Goal: Transaction & Acquisition: Book appointment/travel/reservation

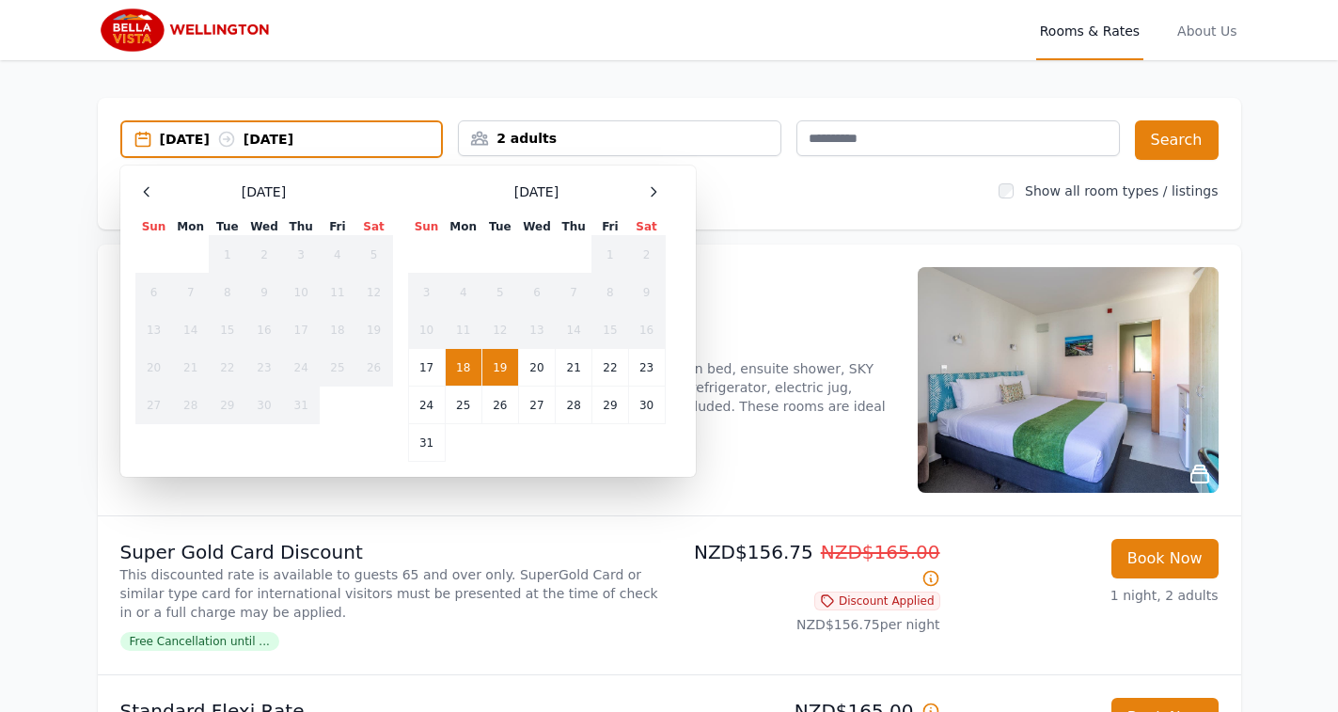
click at [650, 189] on icon at bounding box center [653, 191] width 15 height 15
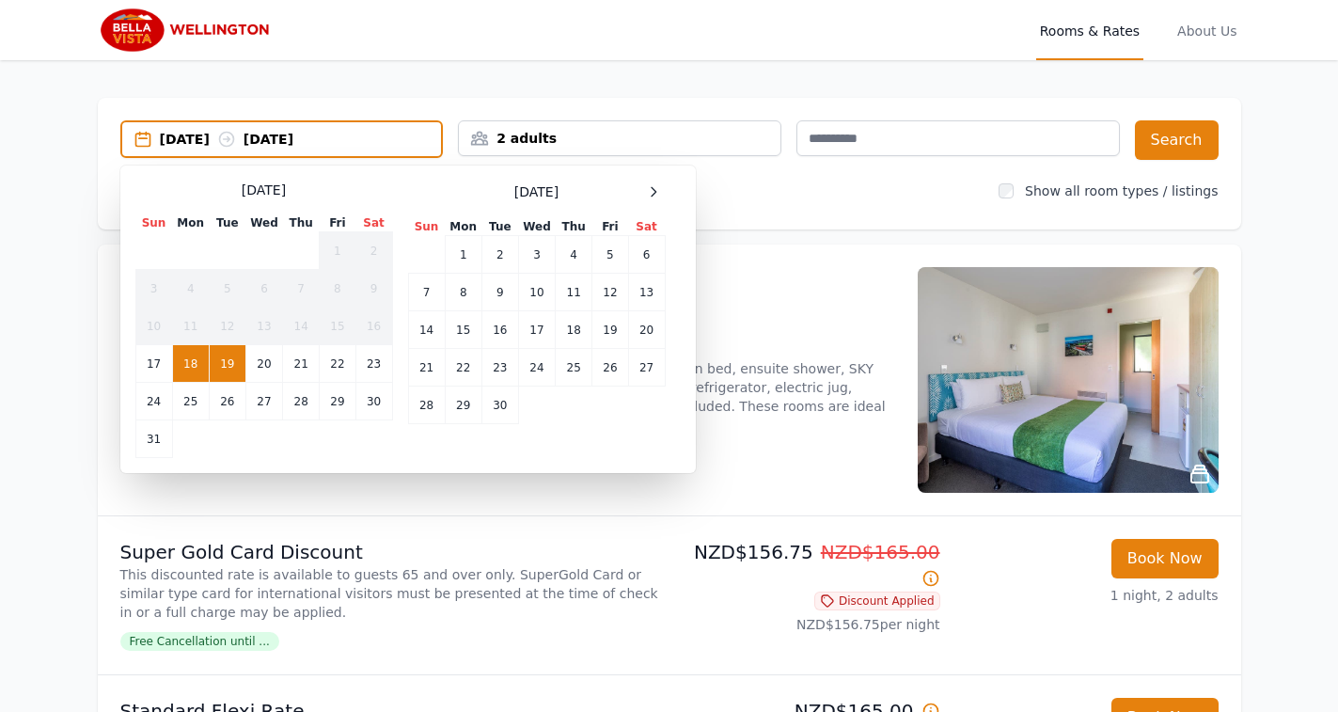
click at [650, 189] on icon at bounding box center [653, 191] width 15 height 15
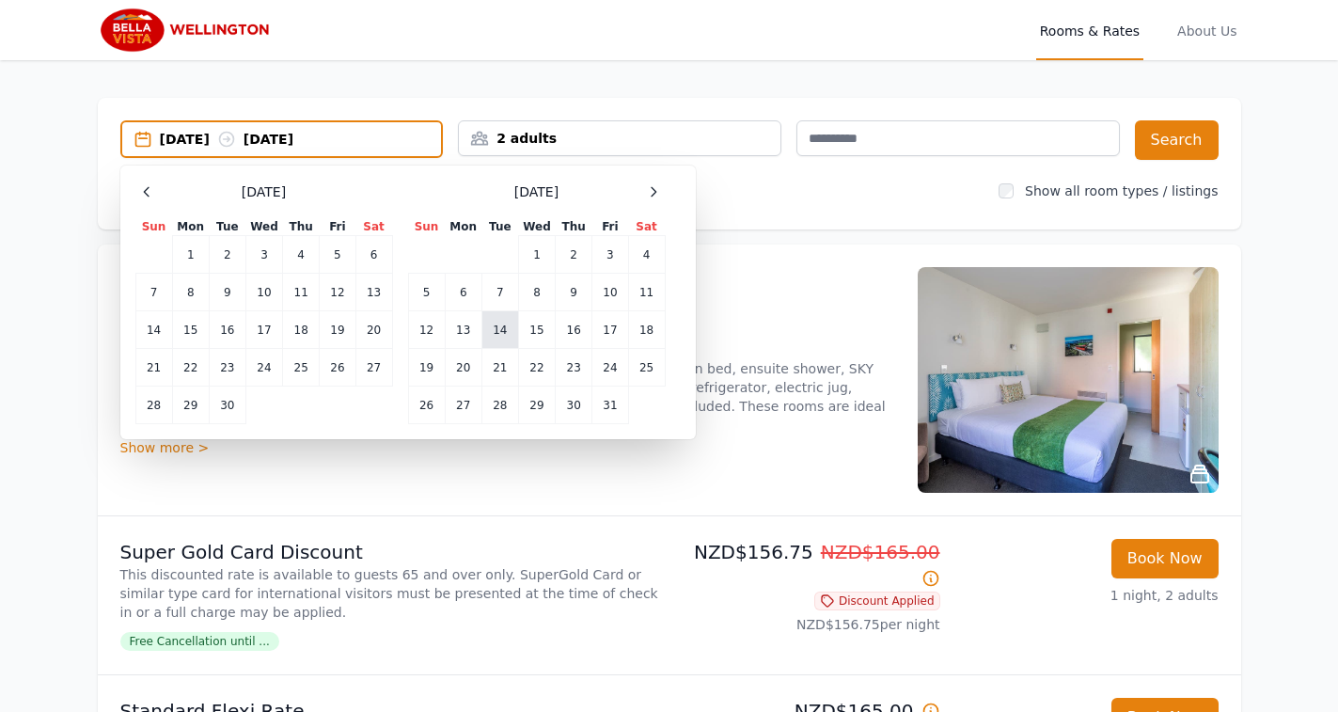
click at [508, 334] on td "14" at bounding box center [499, 330] width 37 height 38
click at [532, 327] on td "15" at bounding box center [536, 330] width 37 height 38
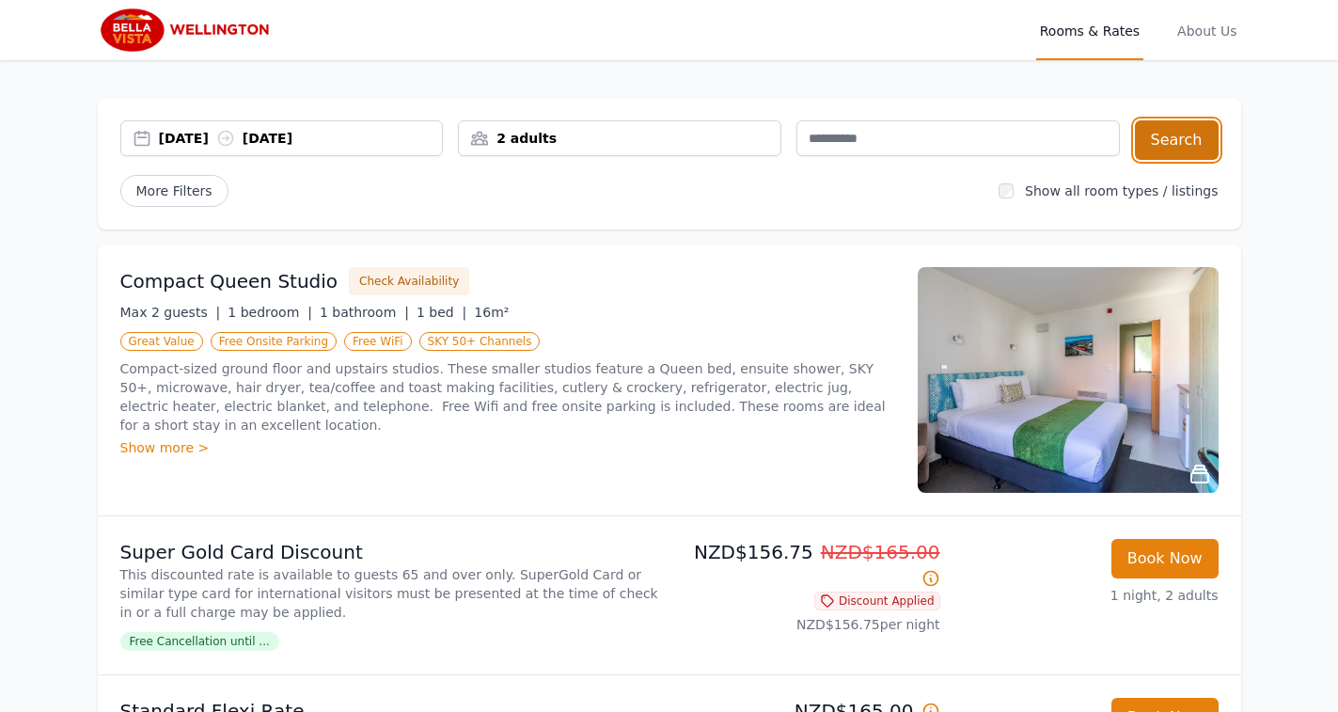
click at [1202, 136] on button "Search" at bounding box center [1177, 139] width 84 height 39
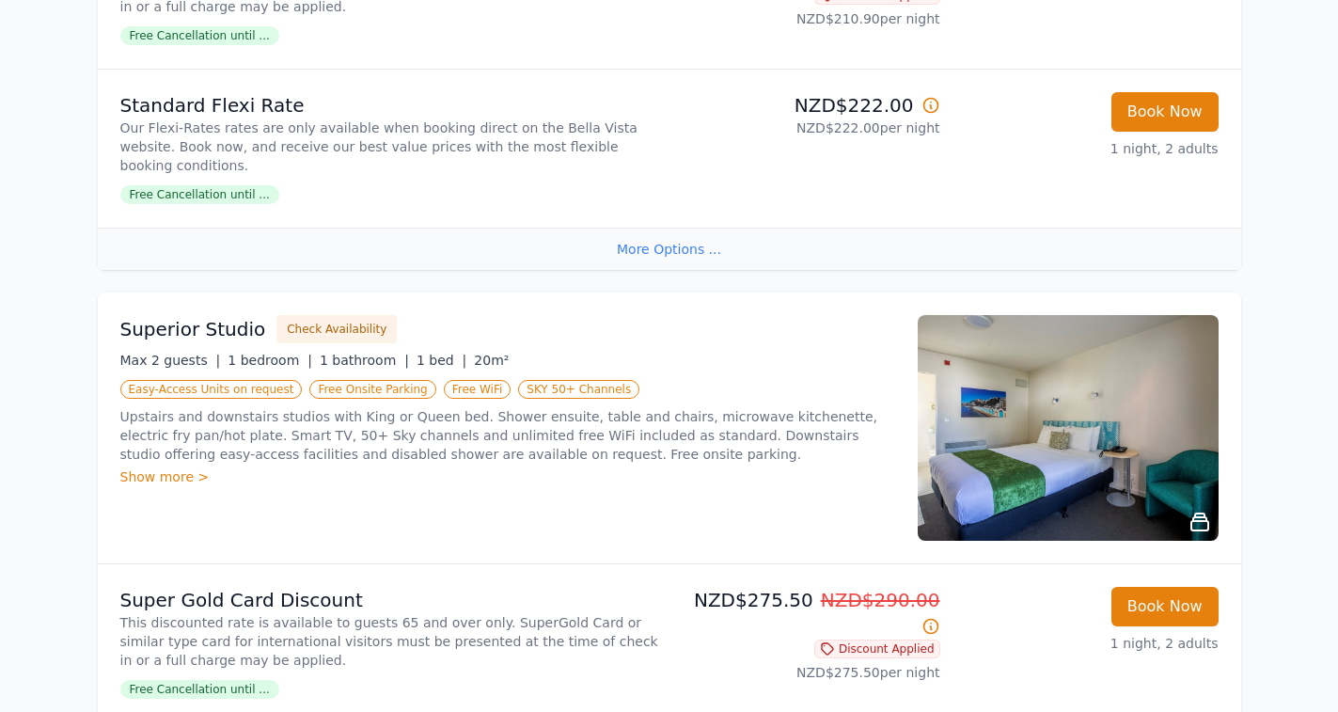
scroll to position [505, 0]
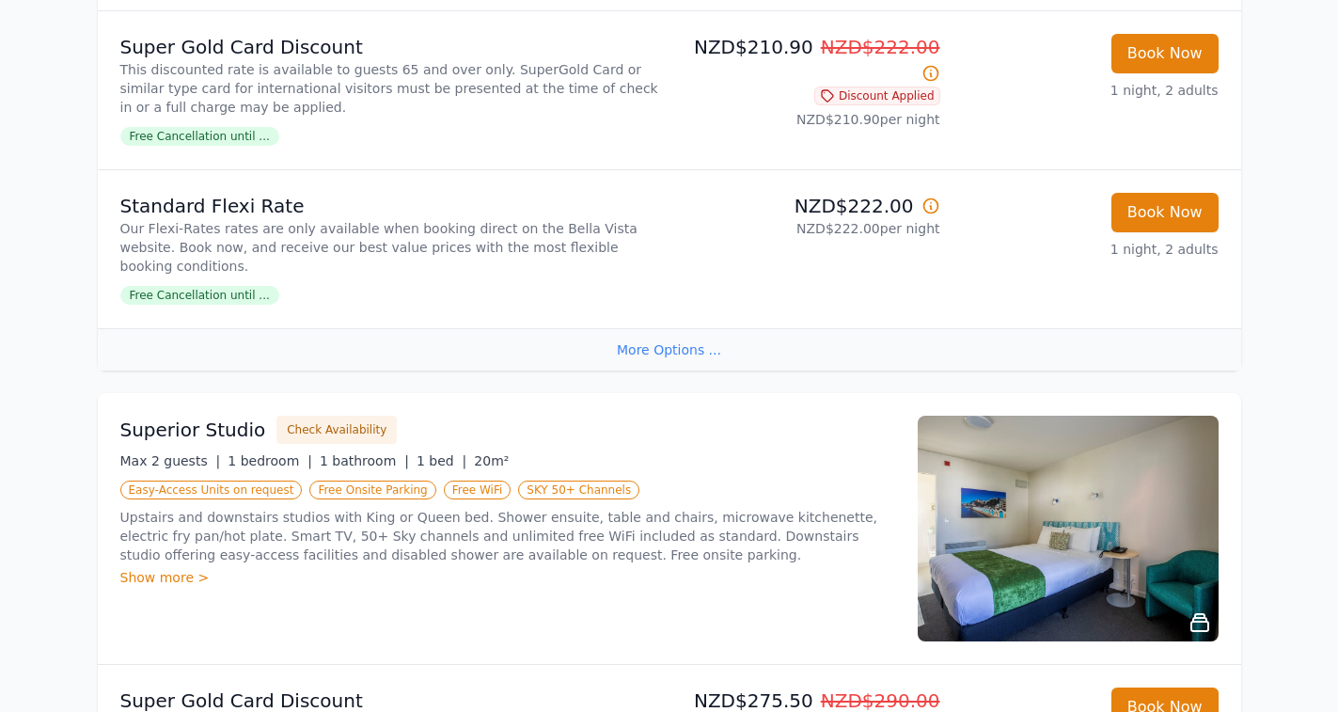
click at [209, 286] on span "Free Cancellation until ..." at bounding box center [199, 295] width 159 height 19
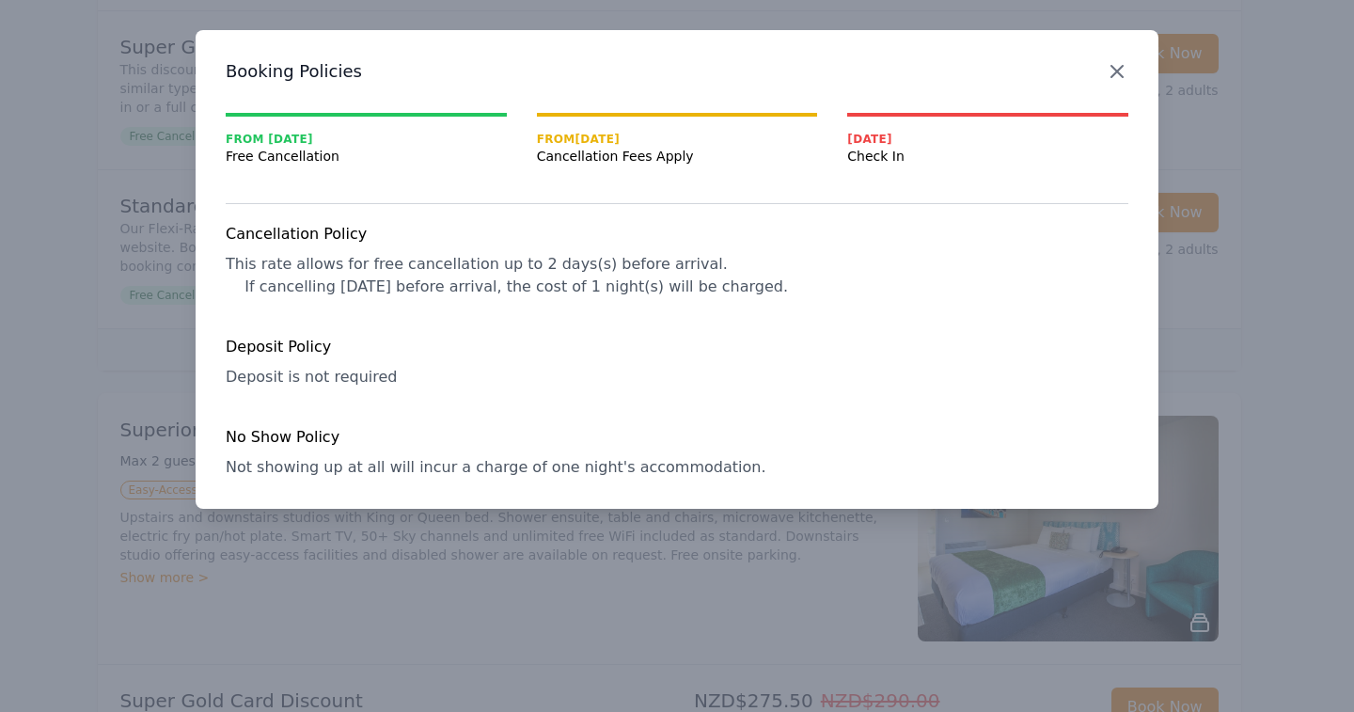
click at [1123, 68] on icon "button" at bounding box center [1117, 71] width 23 height 23
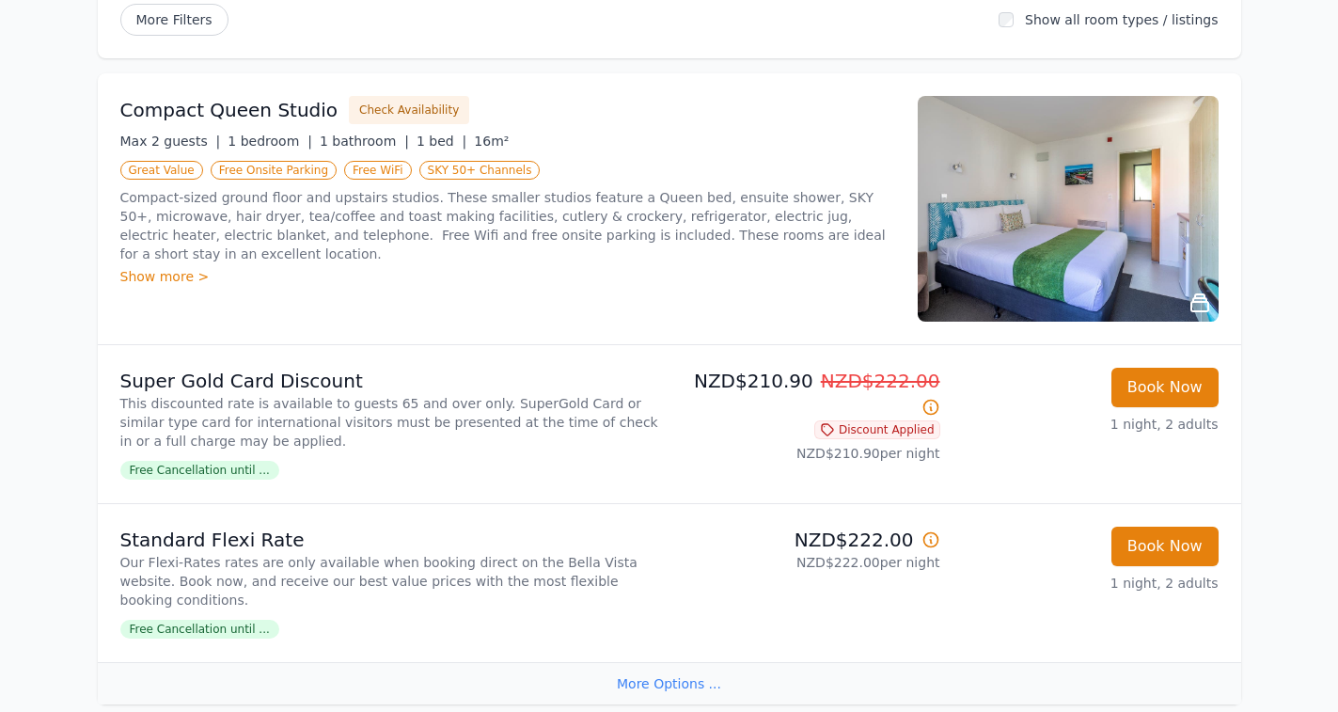
scroll to position [150, 0]
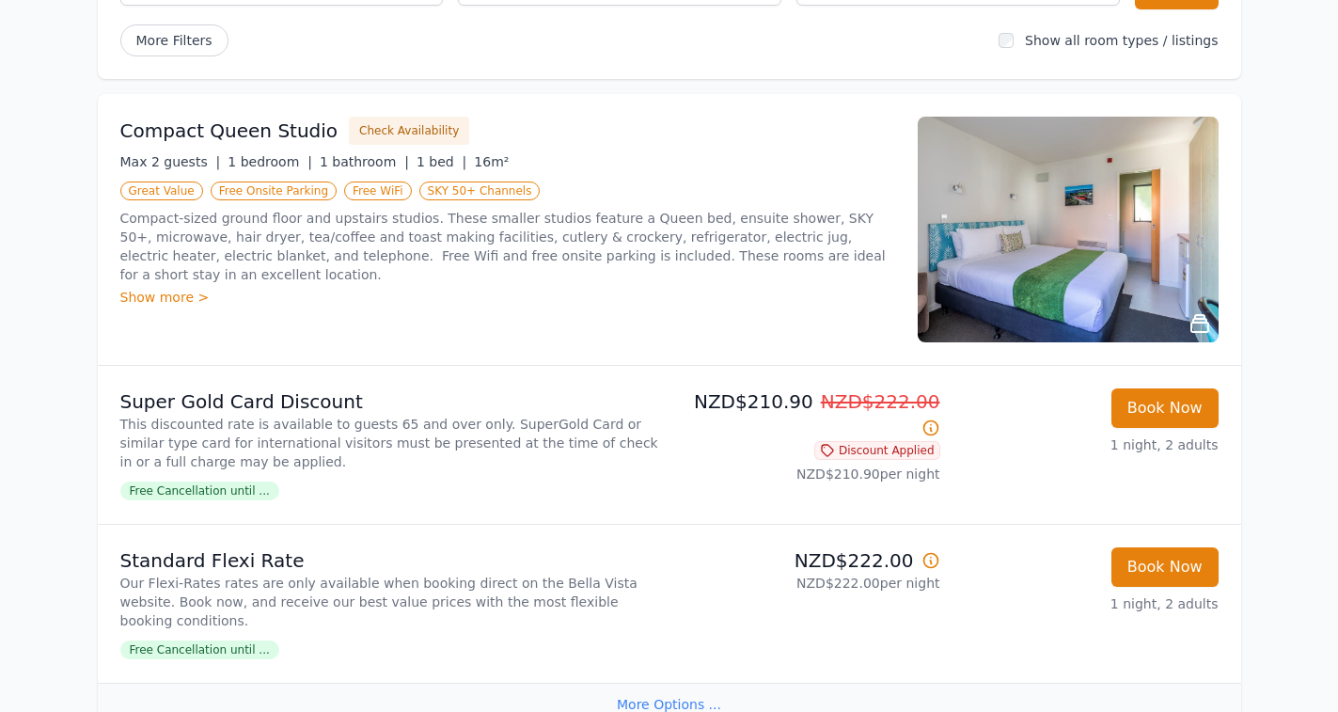
click at [1037, 222] on img at bounding box center [1068, 230] width 301 height 226
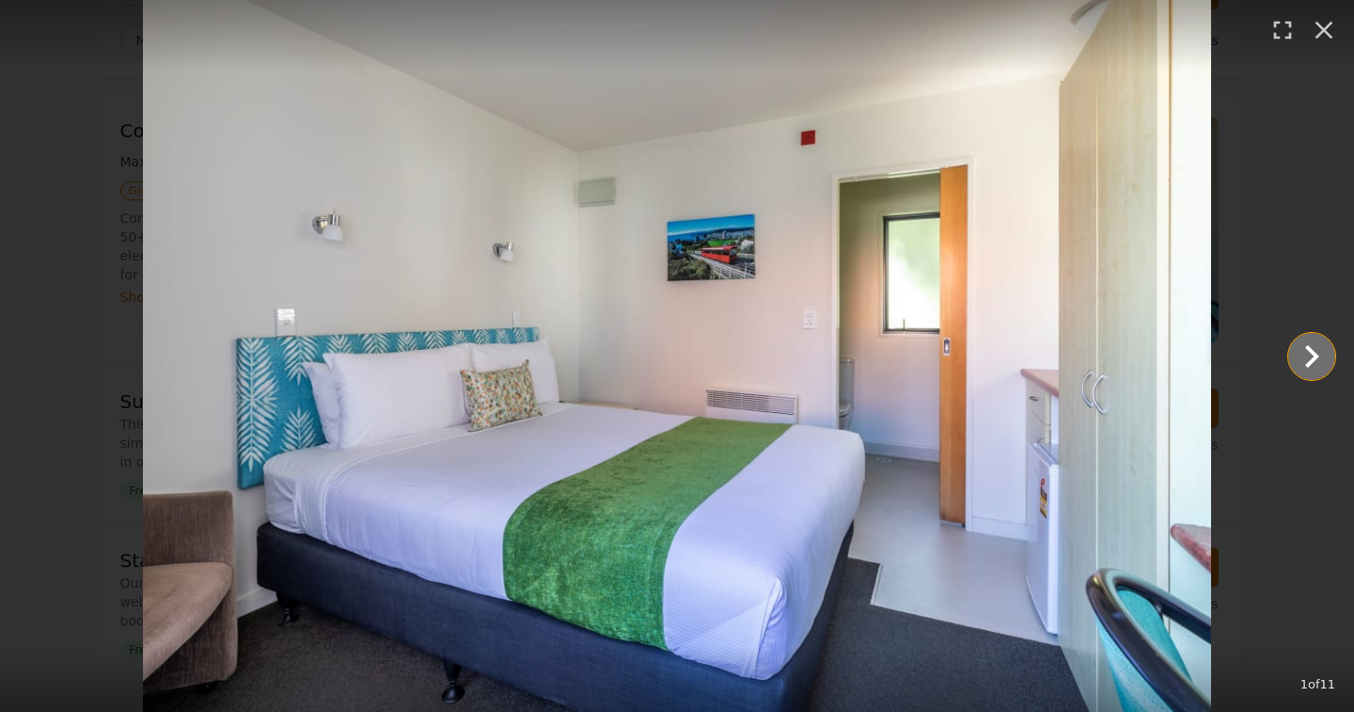
click at [1317, 356] on icon "Show slide 2 of 11" at bounding box center [1312, 356] width 14 height 23
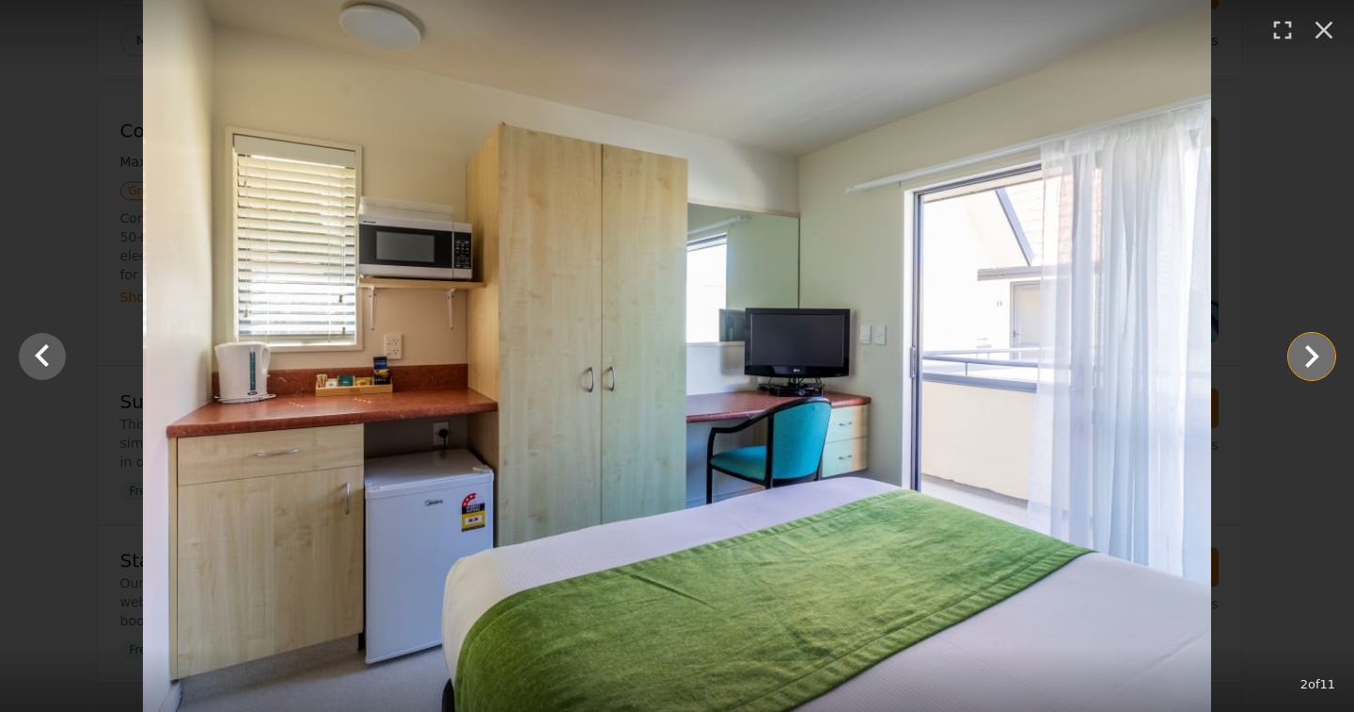
click at [1315, 357] on icon "Show slide 3 of 11" at bounding box center [1312, 356] width 14 height 23
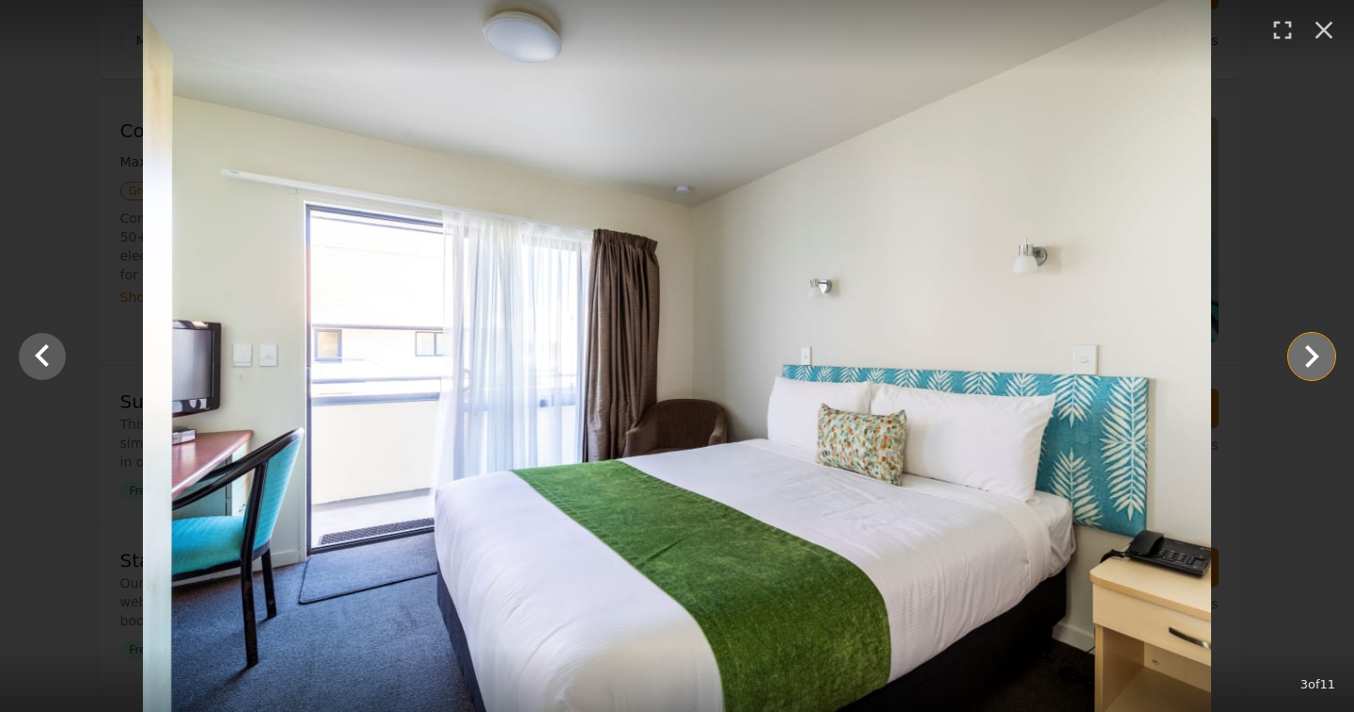
click at [1315, 357] on icon "Show slide 4 of 11" at bounding box center [1312, 356] width 14 height 23
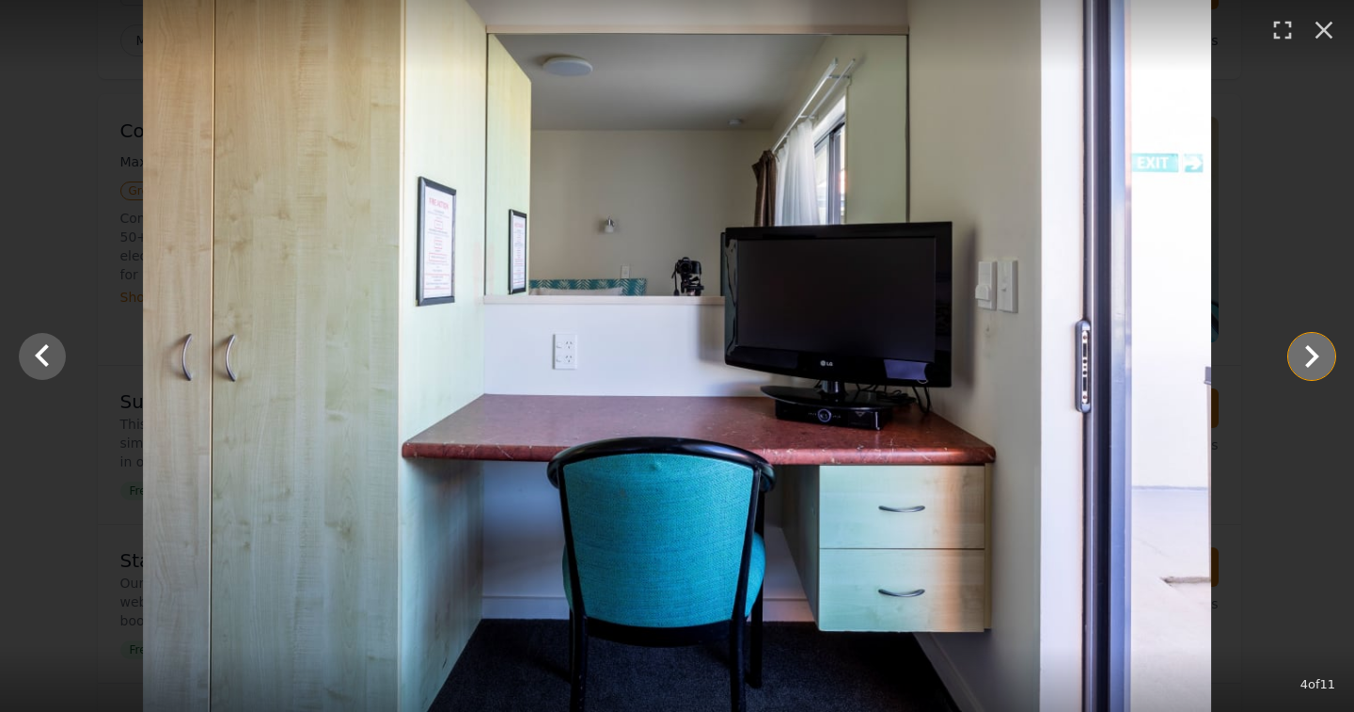
click at [1315, 357] on icon "Show slide 5 of 11" at bounding box center [1312, 356] width 14 height 23
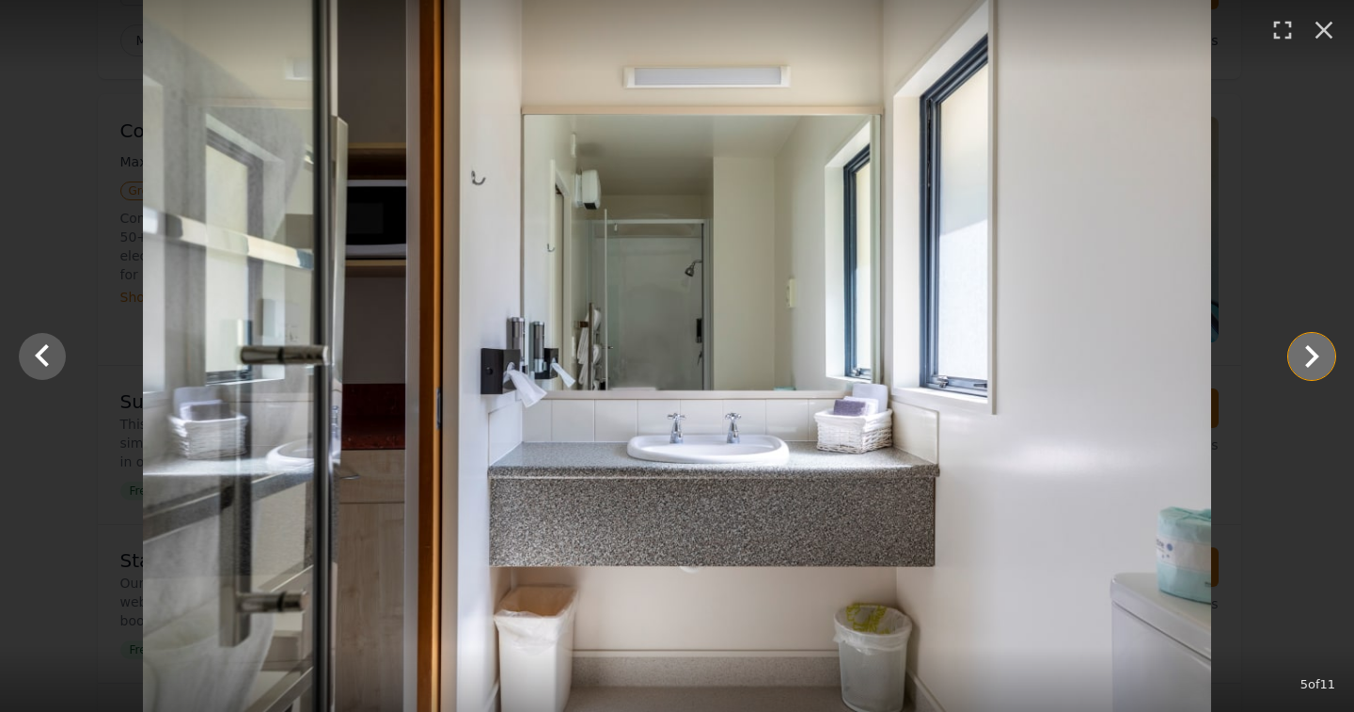
click at [1315, 357] on icon "Show slide 6 of 11" at bounding box center [1312, 356] width 14 height 23
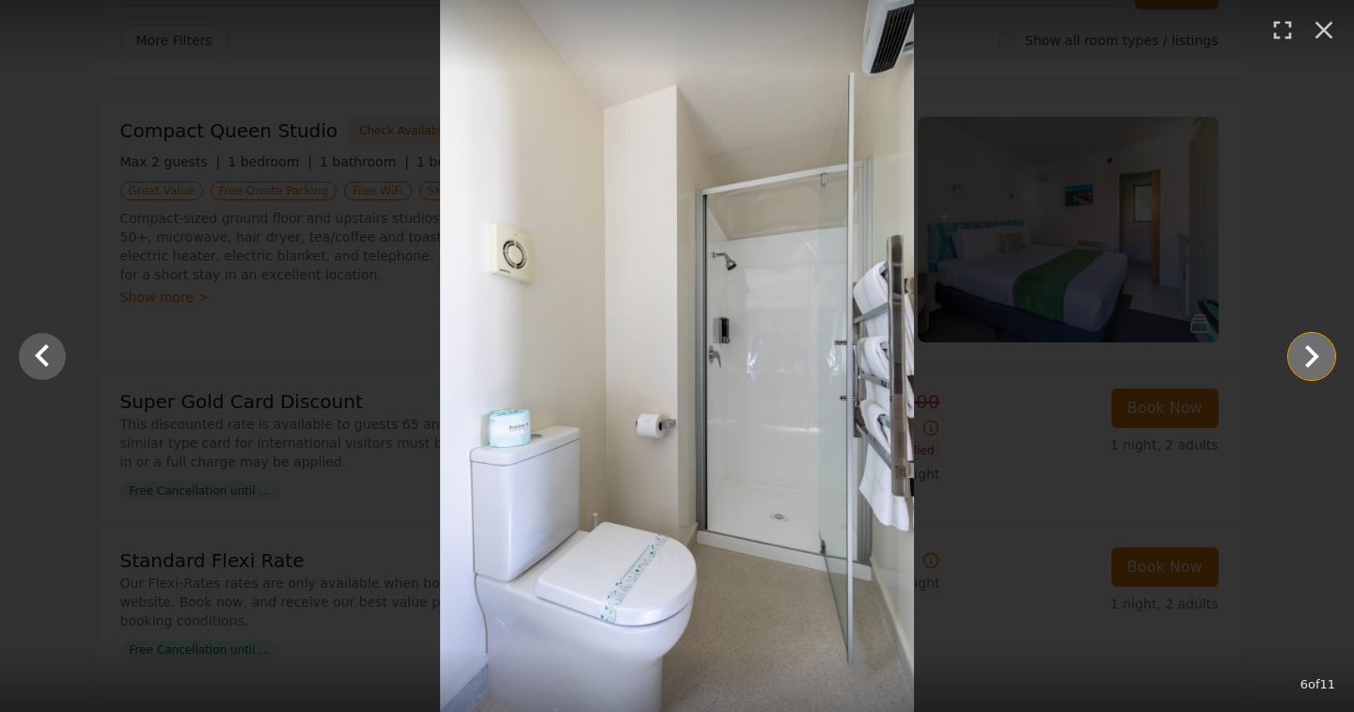
click at [1315, 357] on icon "Show slide 7 of 11" at bounding box center [1312, 356] width 14 height 23
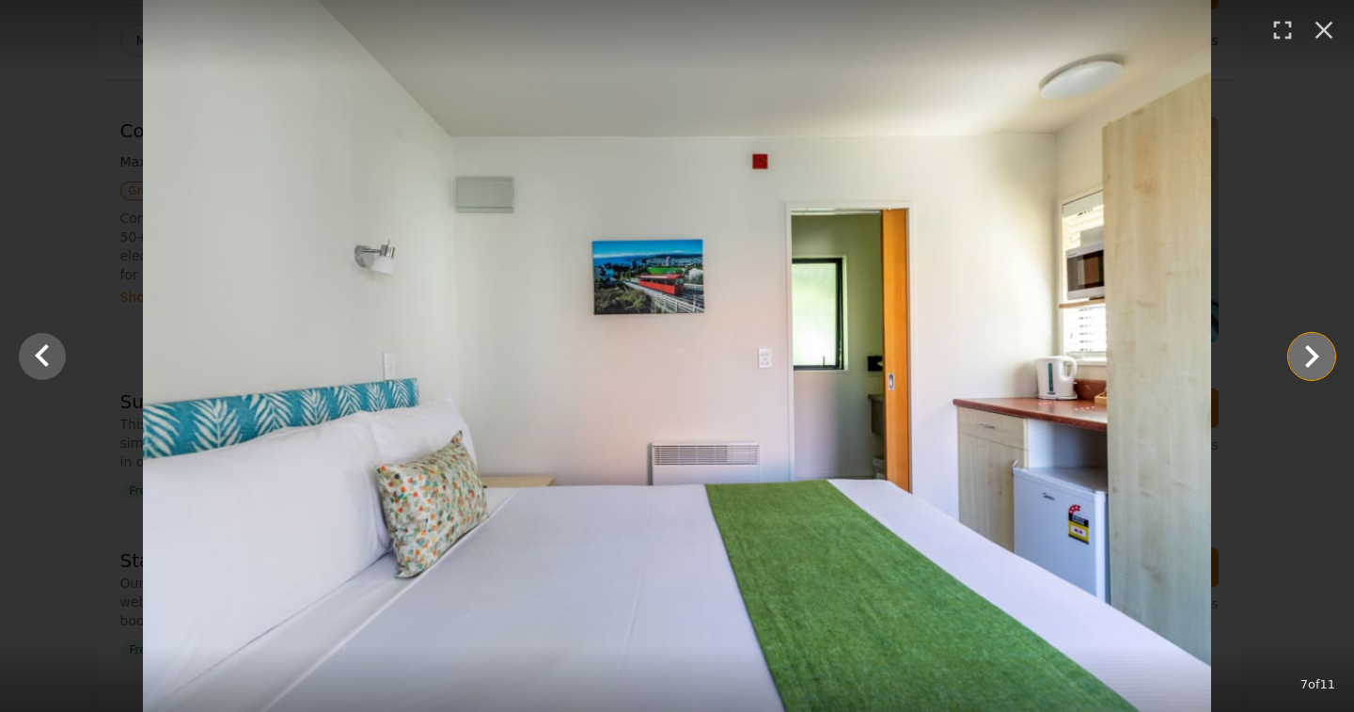
click at [1315, 357] on icon "Show slide 8 of 11" at bounding box center [1312, 356] width 14 height 23
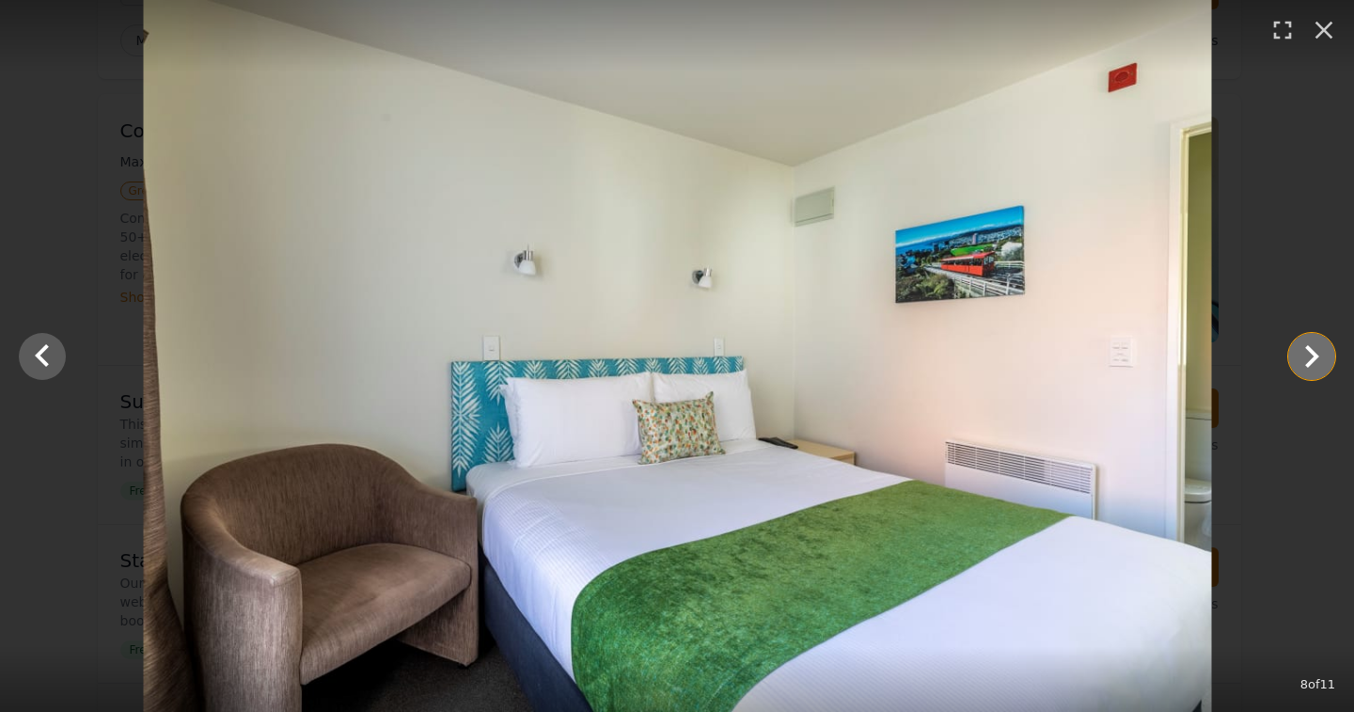
click at [1315, 357] on icon "Show slide 9 of 11" at bounding box center [1312, 356] width 14 height 23
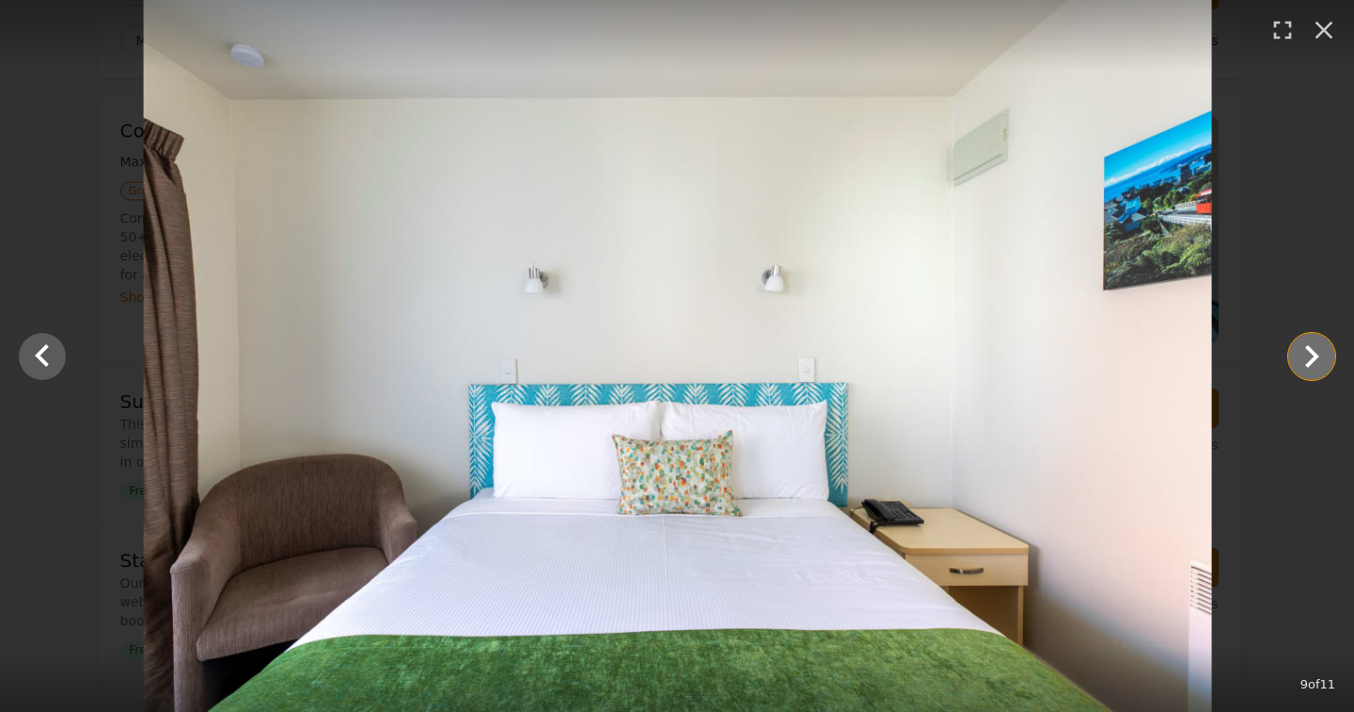
click at [1315, 357] on icon "Show slide 10 of 11" at bounding box center [1312, 356] width 14 height 23
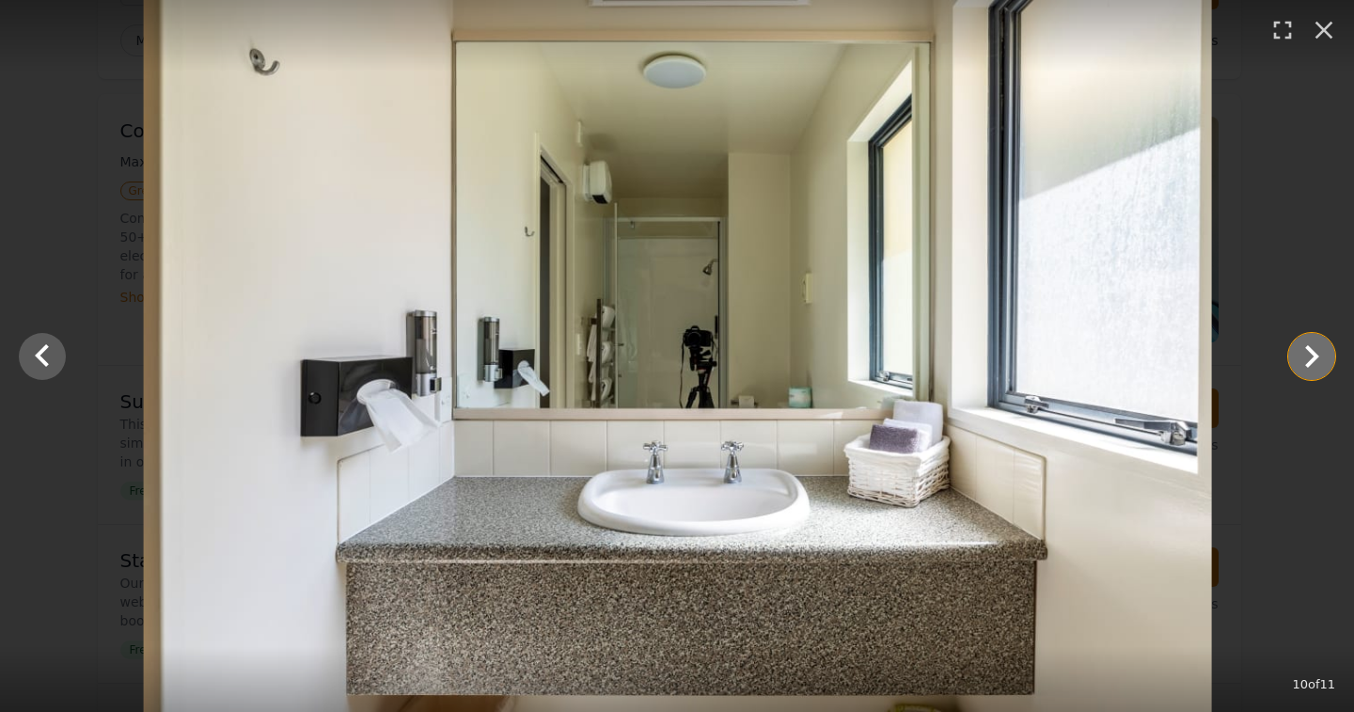
click at [1315, 357] on icon "Show slide 11 of 11" at bounding box center [1312, 356] width 14 height 23
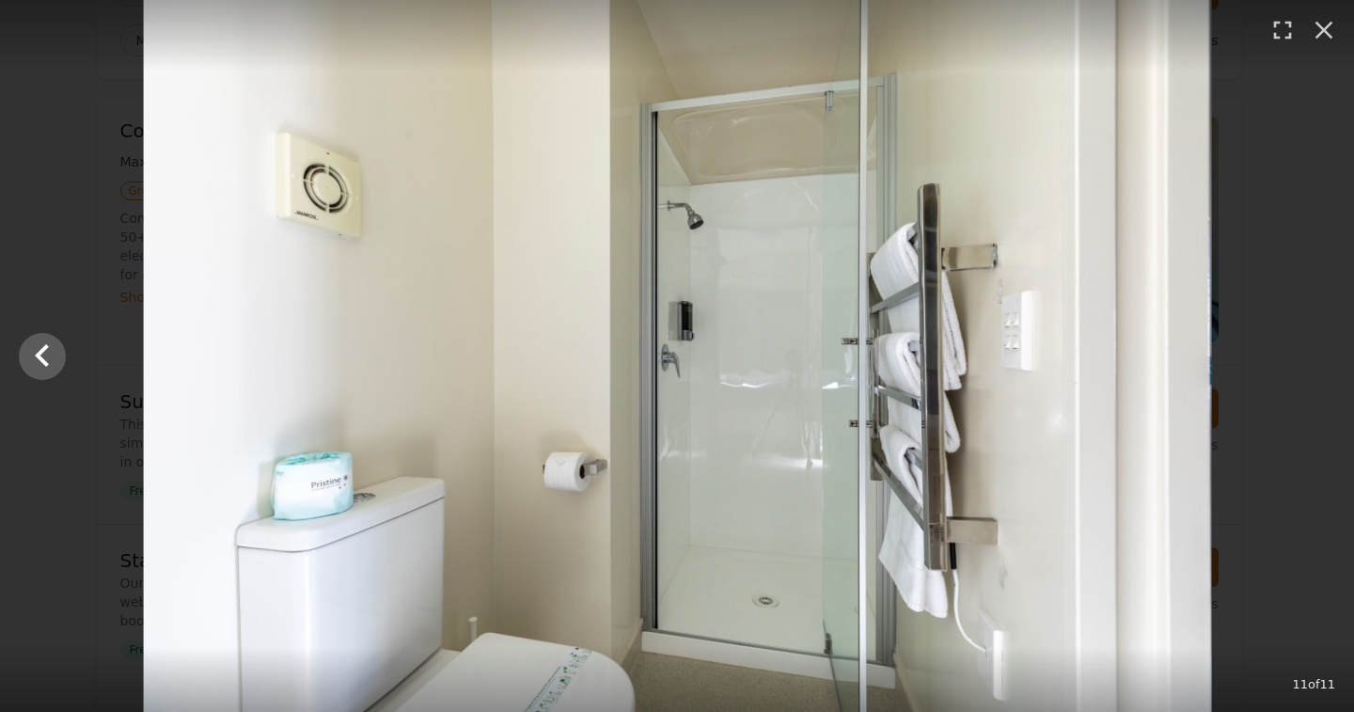
click at [1315, 357] on div at bounding box center [678, 356] width 1354 height 712
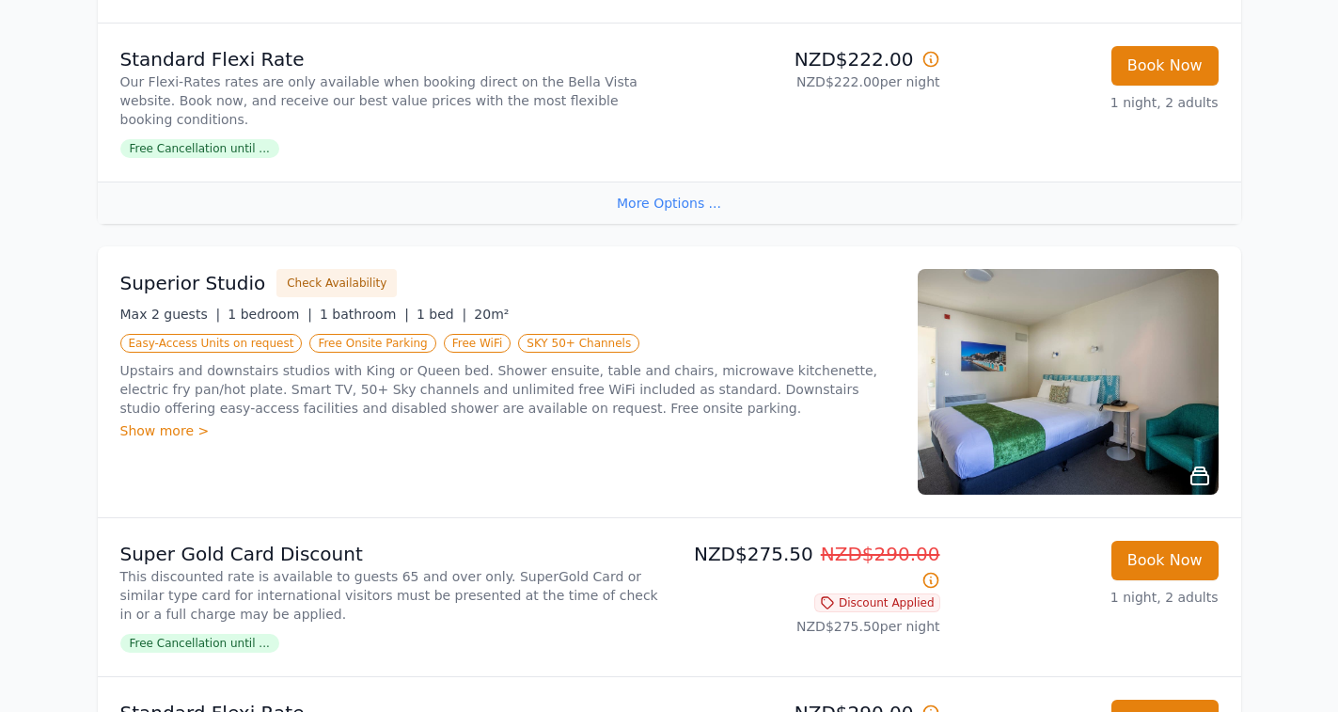
scroll to position [655, 0]
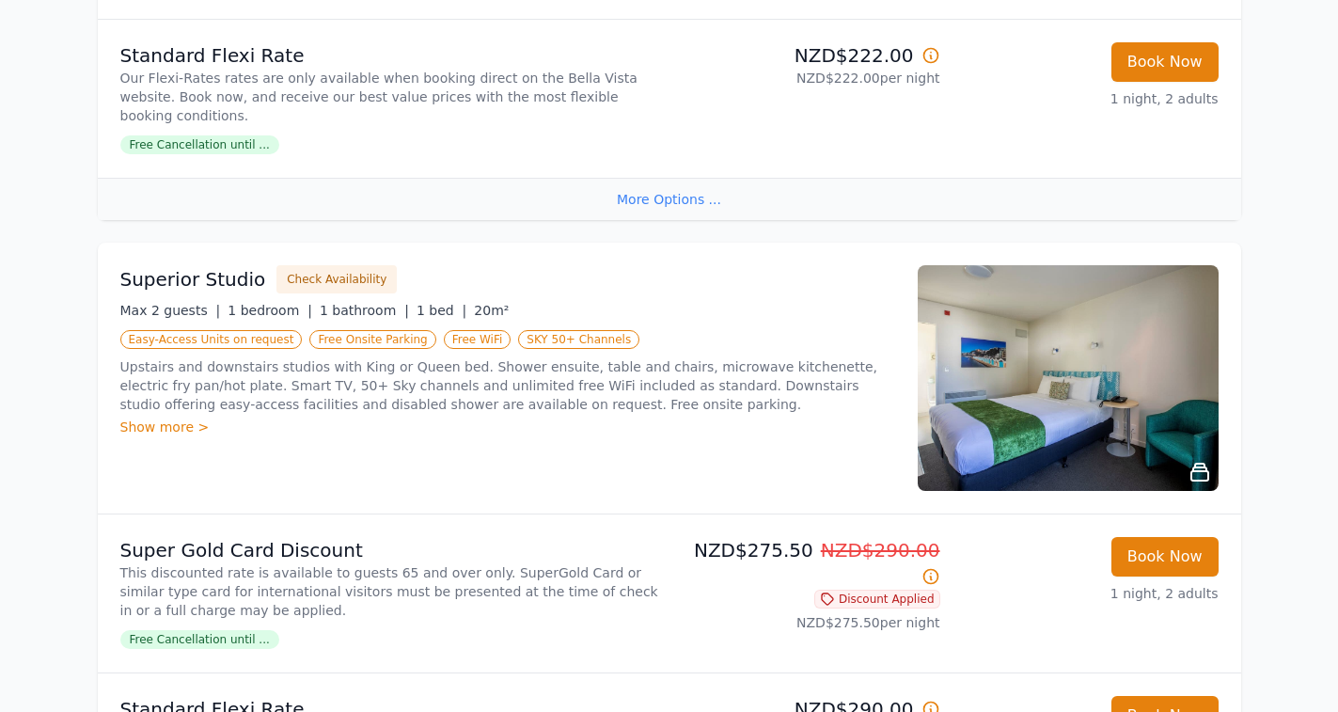
click at [149, 417] on div "Show more >" at bounding box center [507, 426] width 775 height 19
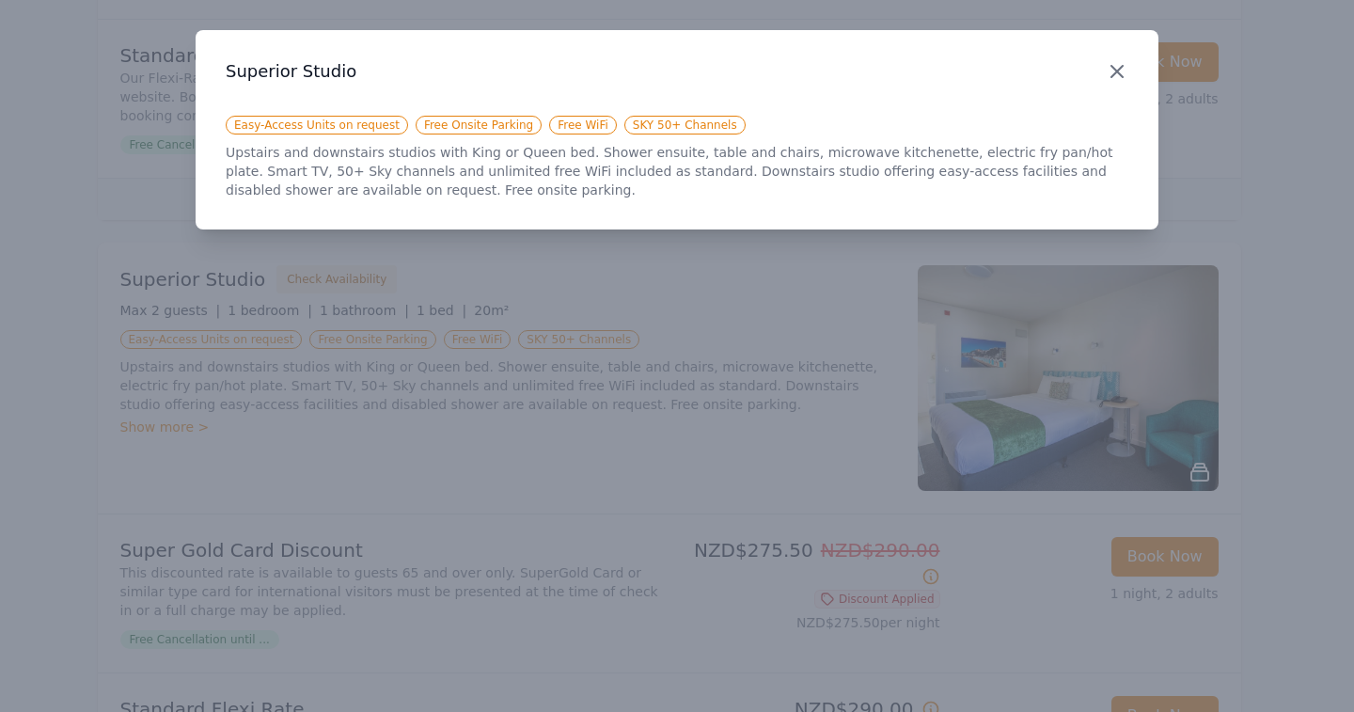
click at [1123, 62] on icon "button" at bounding box center [1117, 71] width 23 height 23
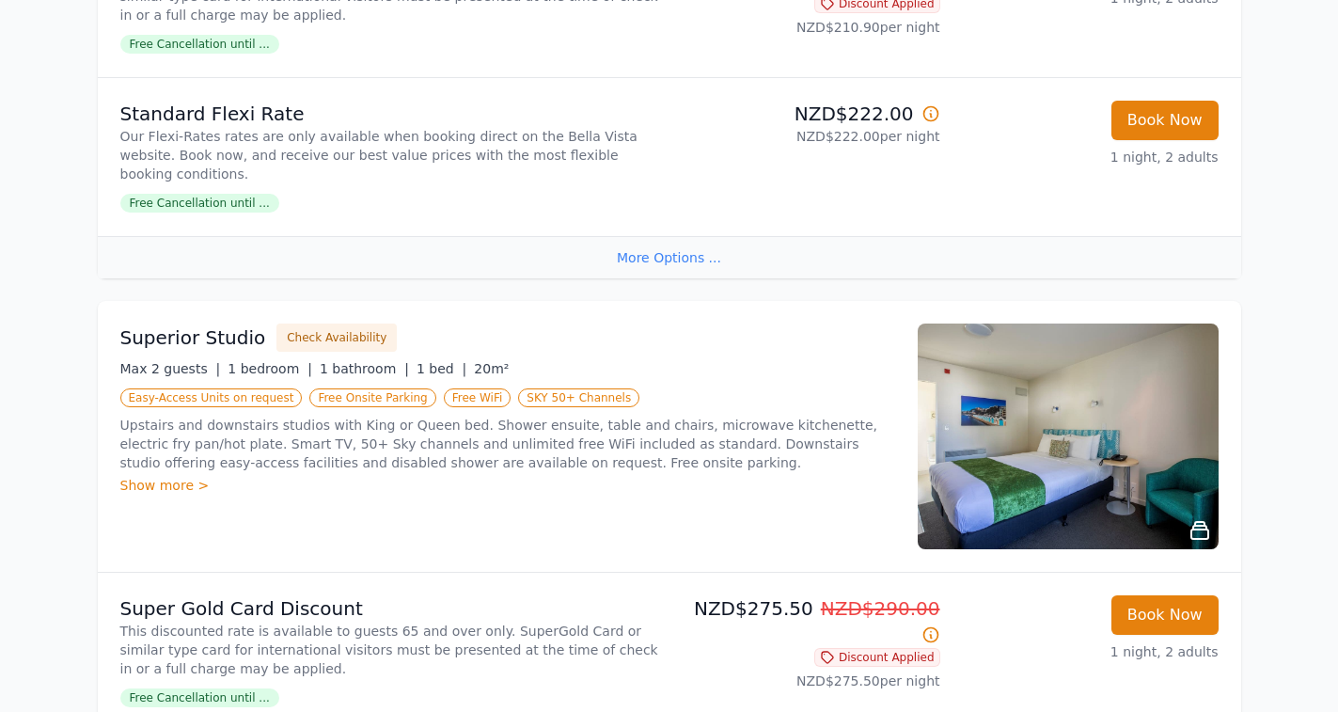
scroll to position [743, 0]
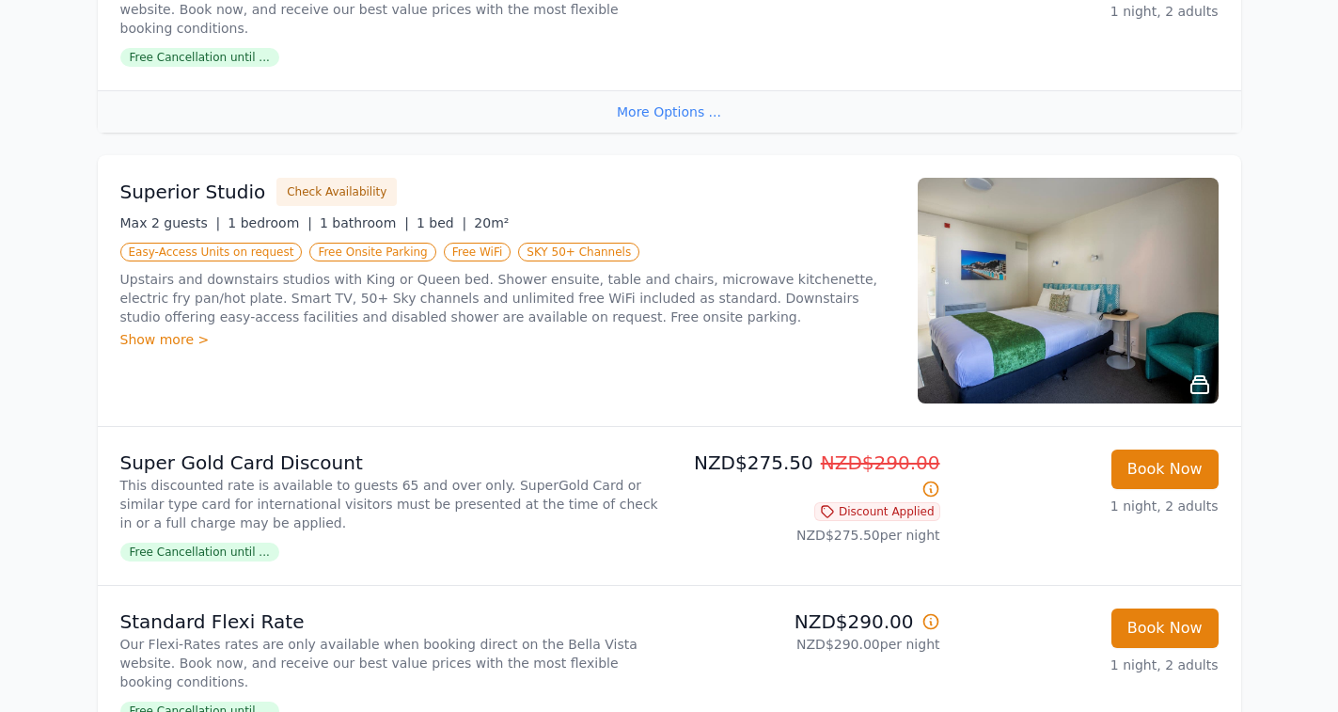
click at [159, 330] on div "Show more >" at bounding box center [507, 339] width 775 height 19
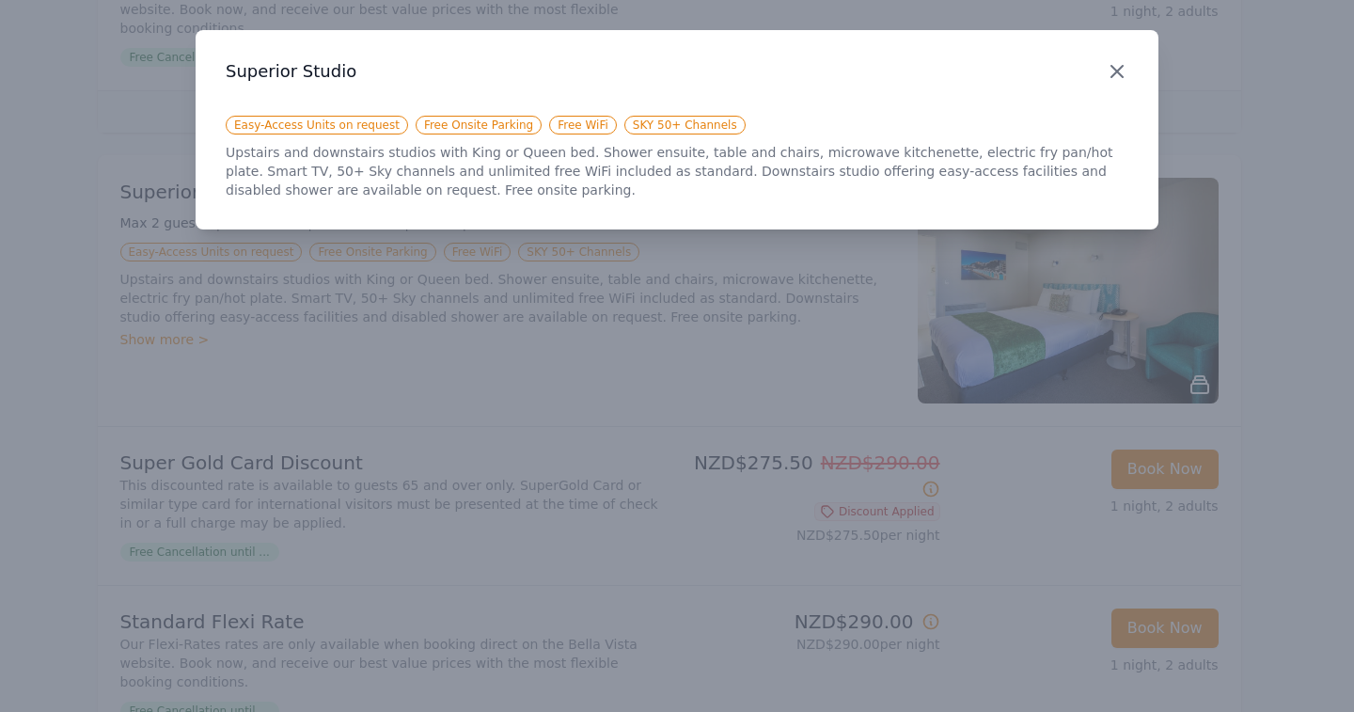
click at [1117, 73] on icon "button" at bounding box center [1117, 71] width 23 height 23
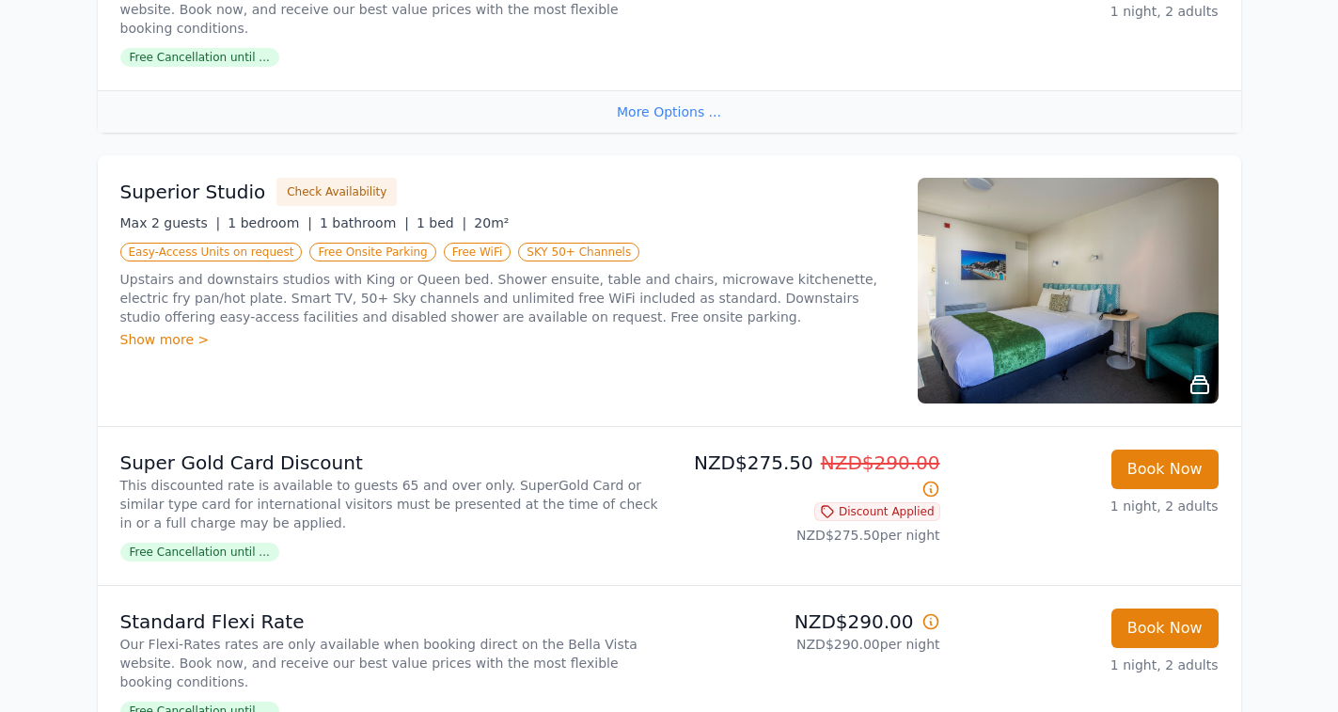
click at [1071, 304] on img at bounding box center [1068, 291] width 301 height 226
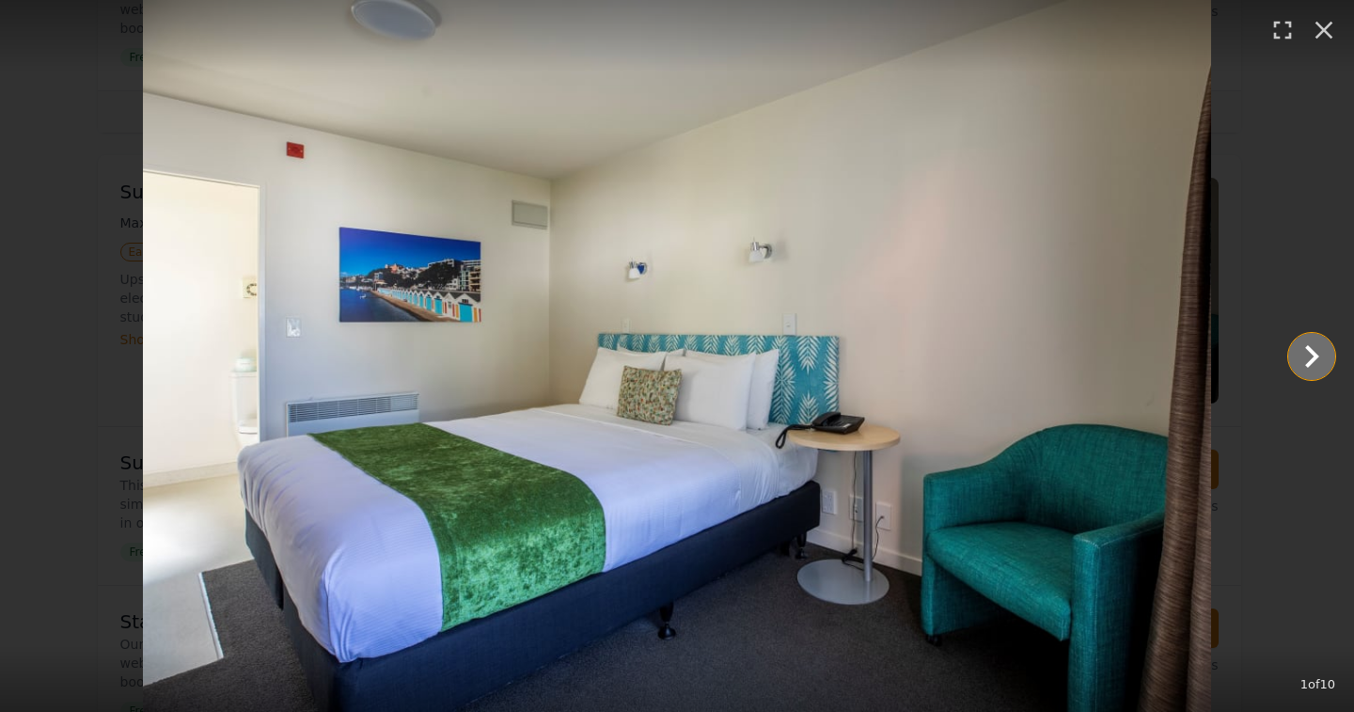
click at [1310, 356] on icon "Show slide 2 of 10" at bounding box center [1311, 356] width 45 height 45
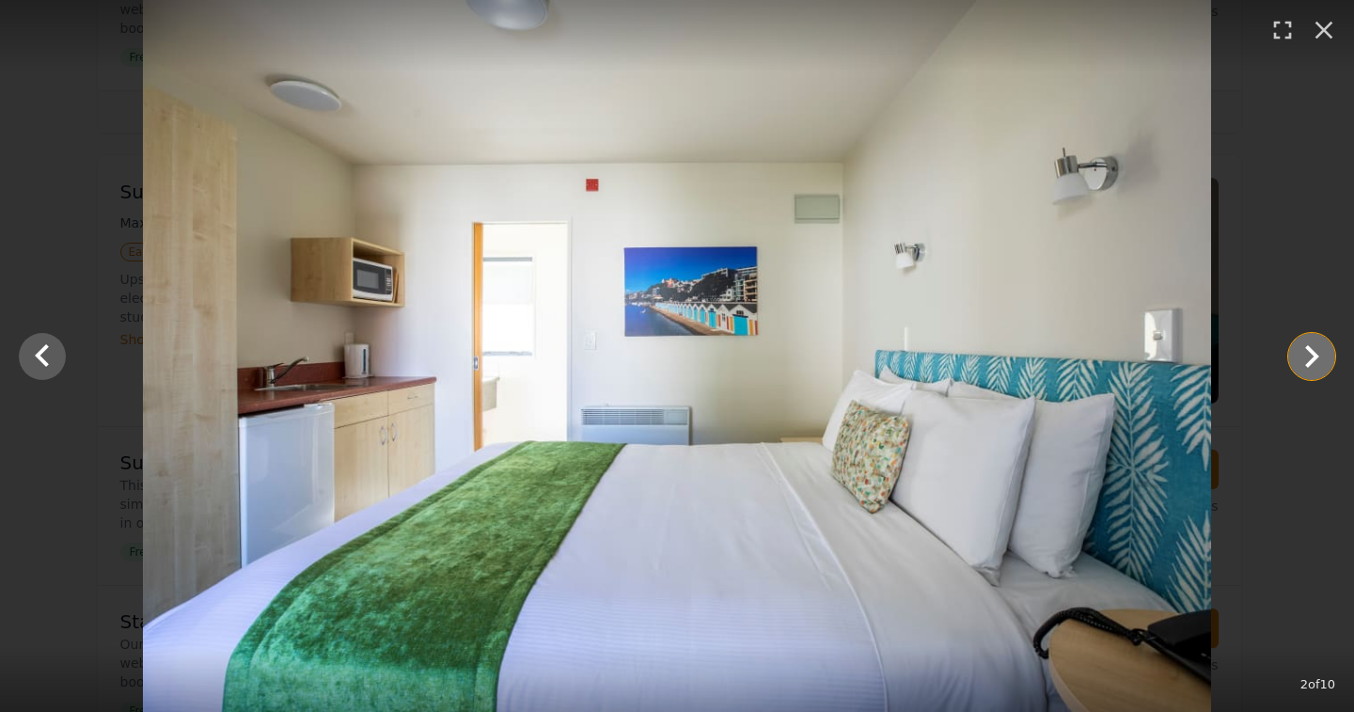
click at [1314, 353] on icon "Show slide 3 of 10" at bounding box center [1312, 356] width 14 height 23
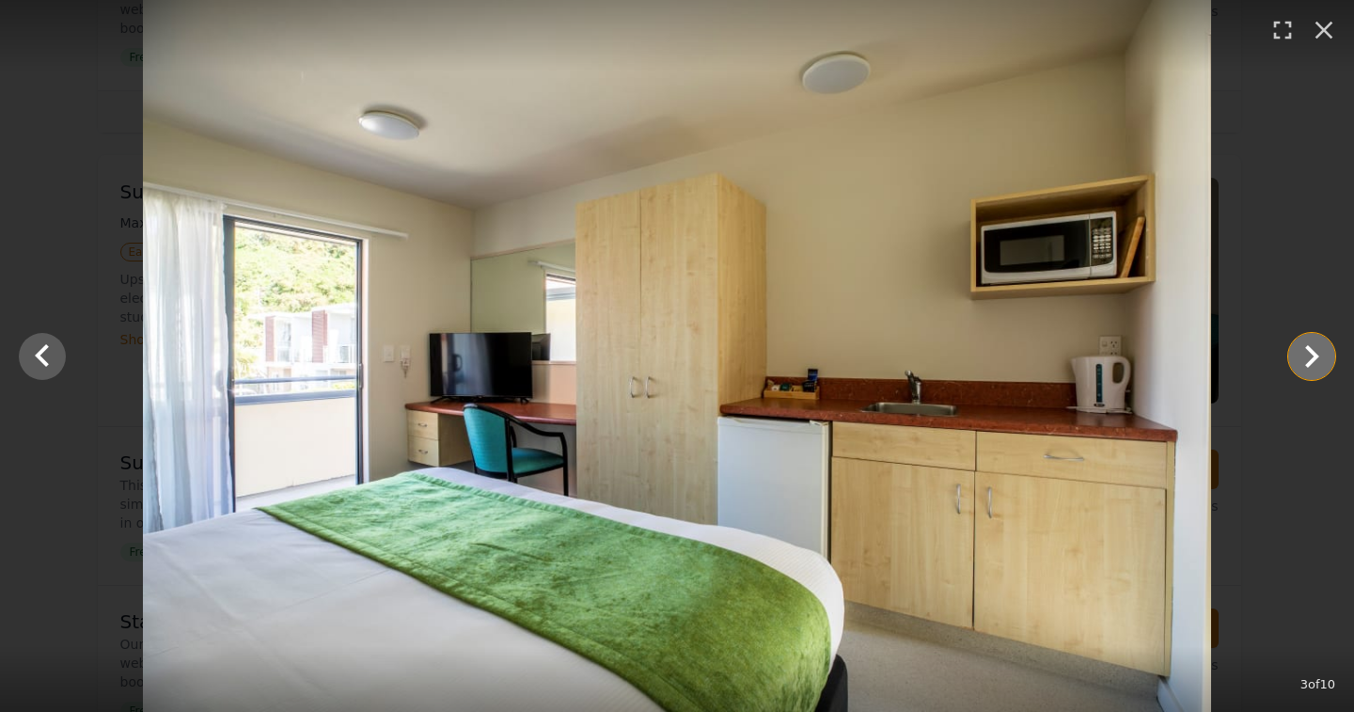
click at [1315, 353] on icon "Show slide 4 of 10" at bounding box center [1312, 356] width 14 height 23
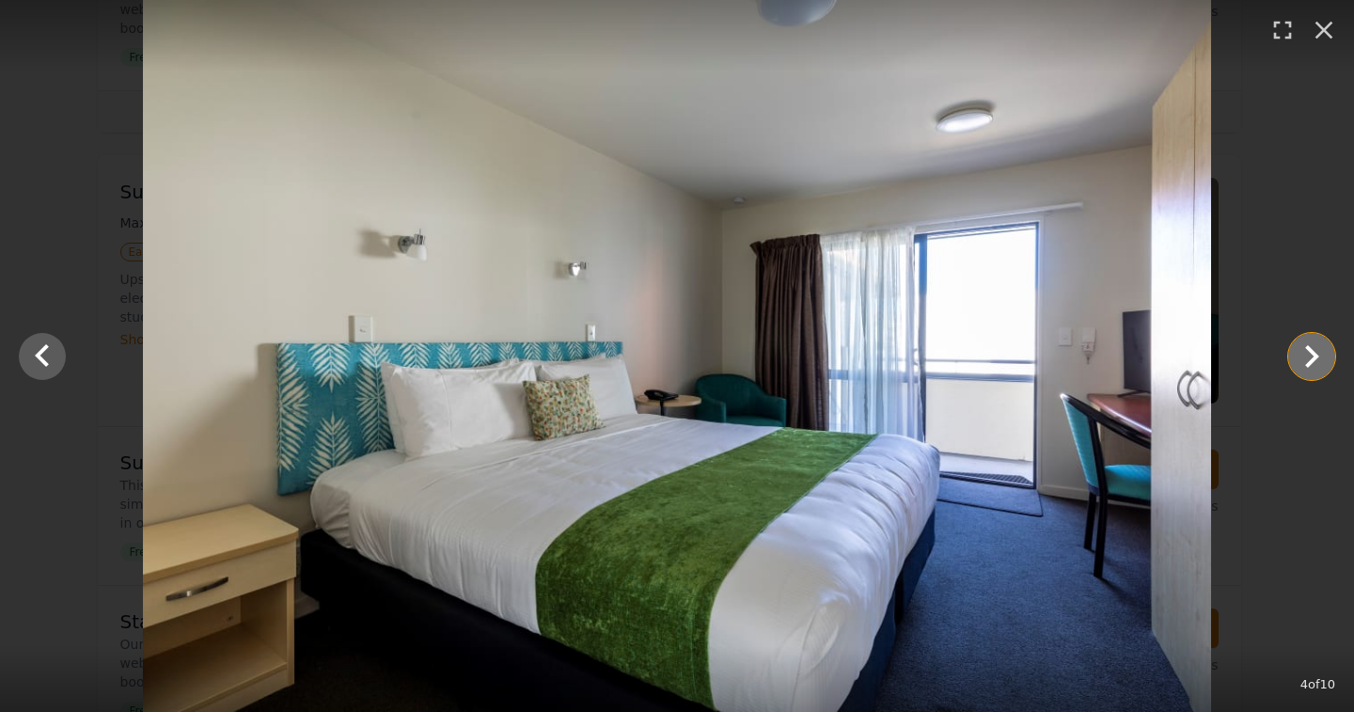
click at [1315, 353] on icon "Show slide 5 of 10" at bounding box center [1312, 356] width 14 height 23
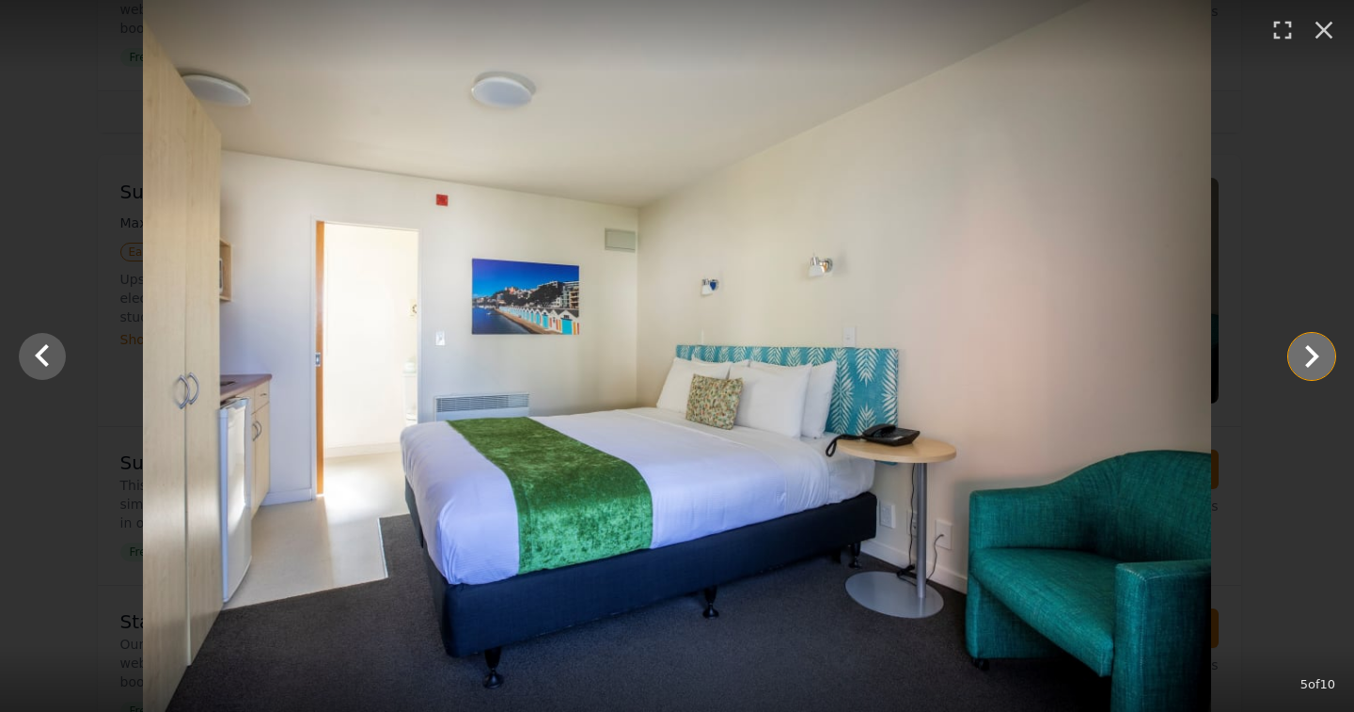
click at [1315, 353] on icon "Show slide 6 of 10" at bounding box center [1312, 356] width 14 height 23
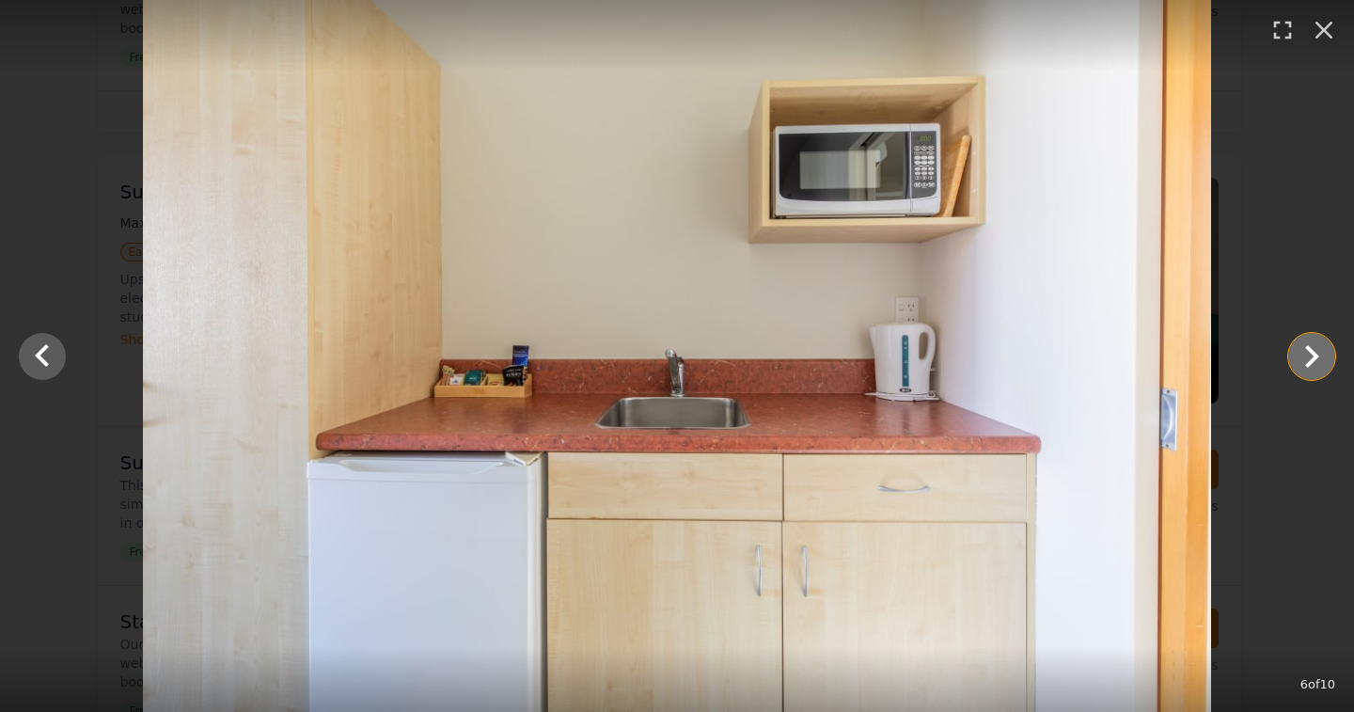
click at [1315, 353] on icon "Show slide 7 of 10" at bounding box center [1312, 356] width 14 height 23
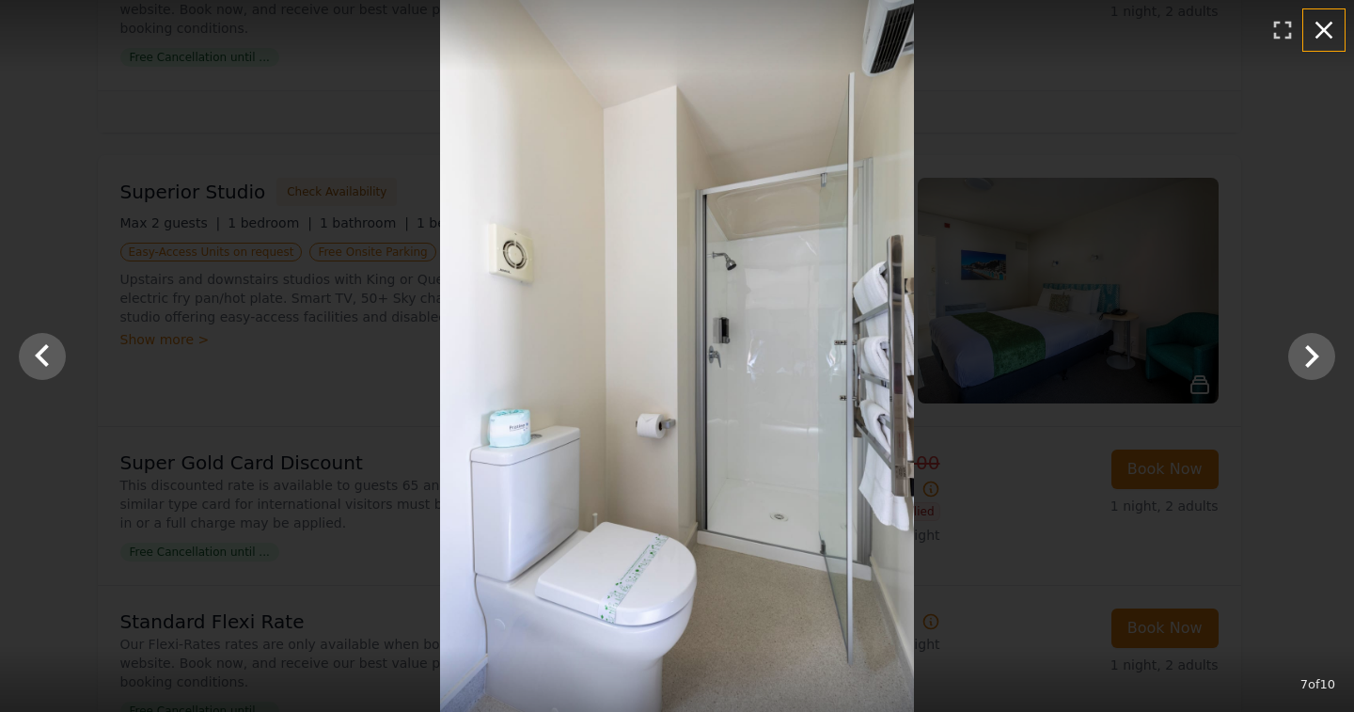
click at [1322, 24] on icon "button" at bounding box center [1324, 30] width 30 height 30
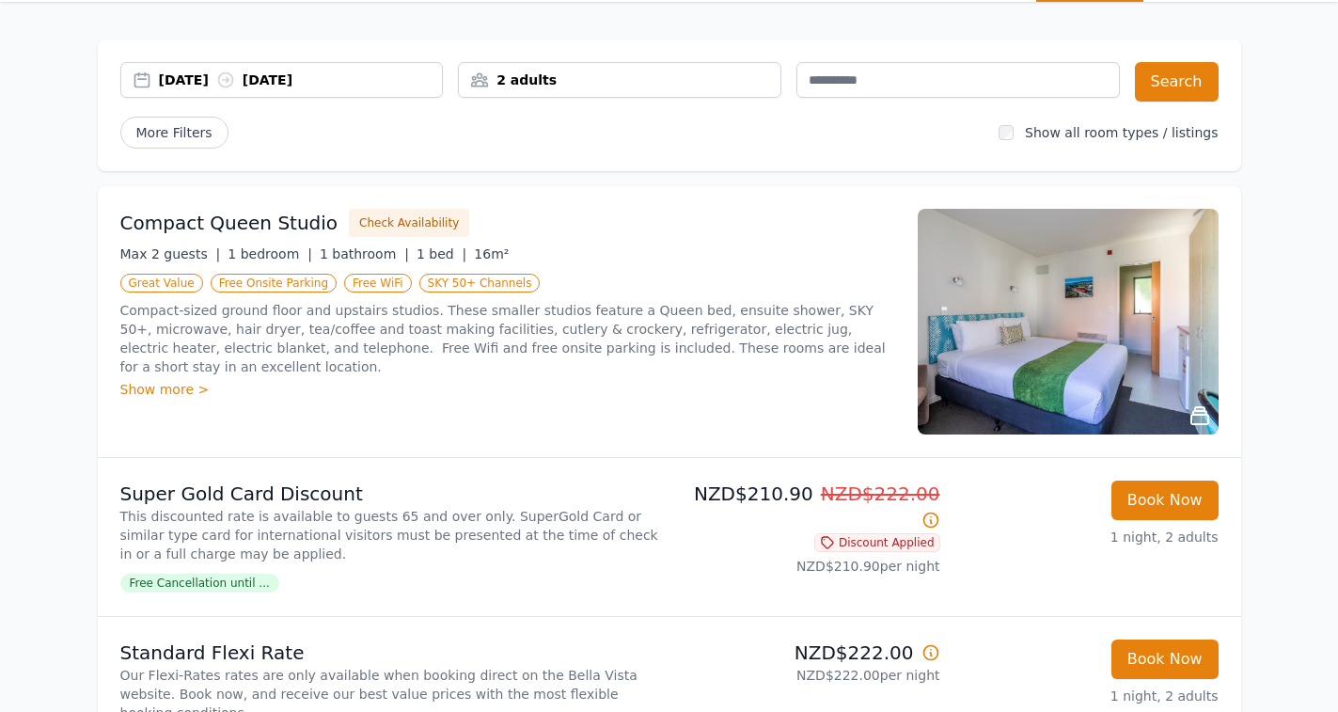
scroll to position [50, 0]
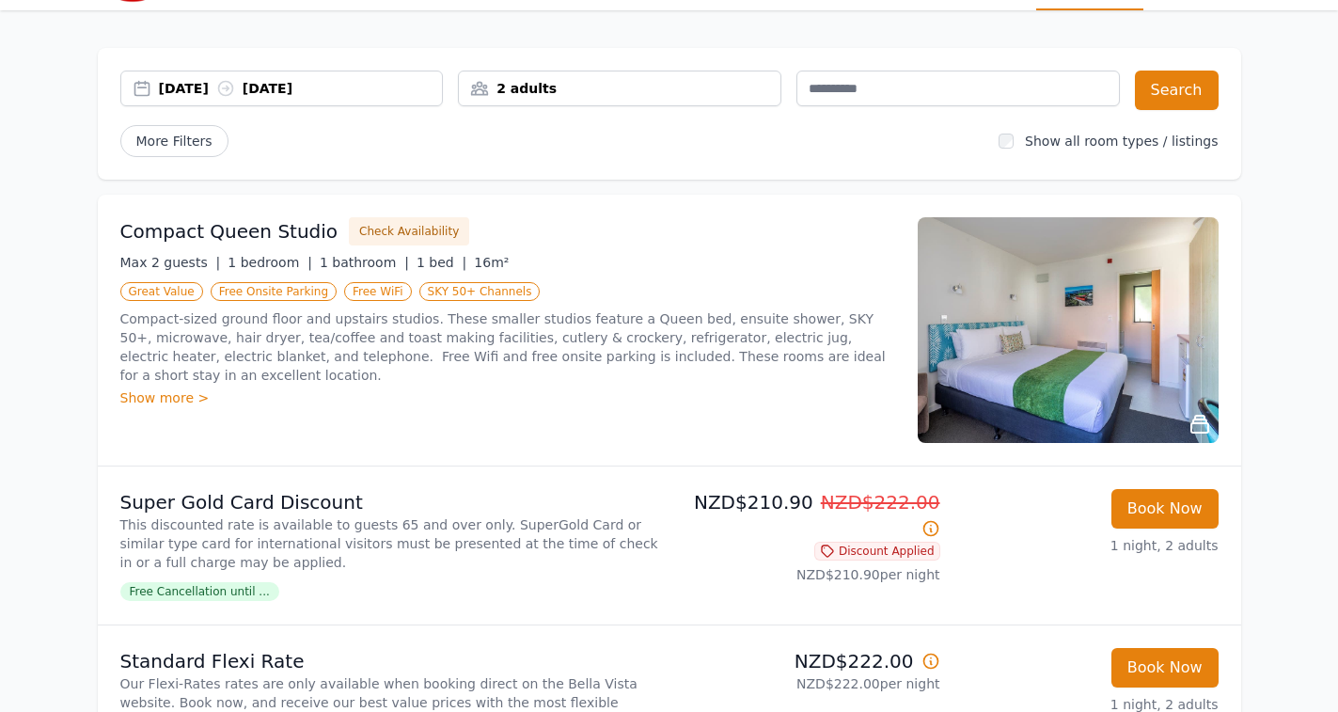
click at [1039, 343] on img at bounding box center [1068, 330] width 301 height 226
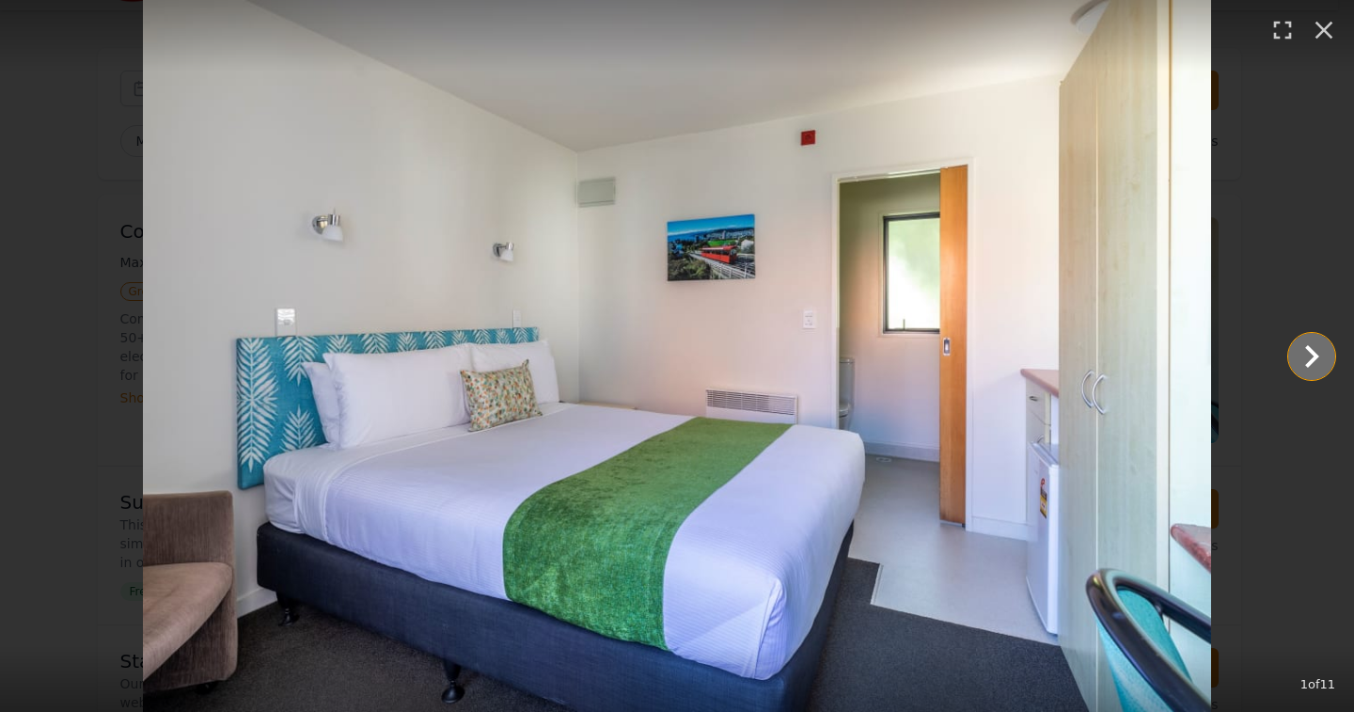
click at [1318, 352] on icon "Show slide 2 of 11" at bounding box center [1311, 356] width 45 height 45
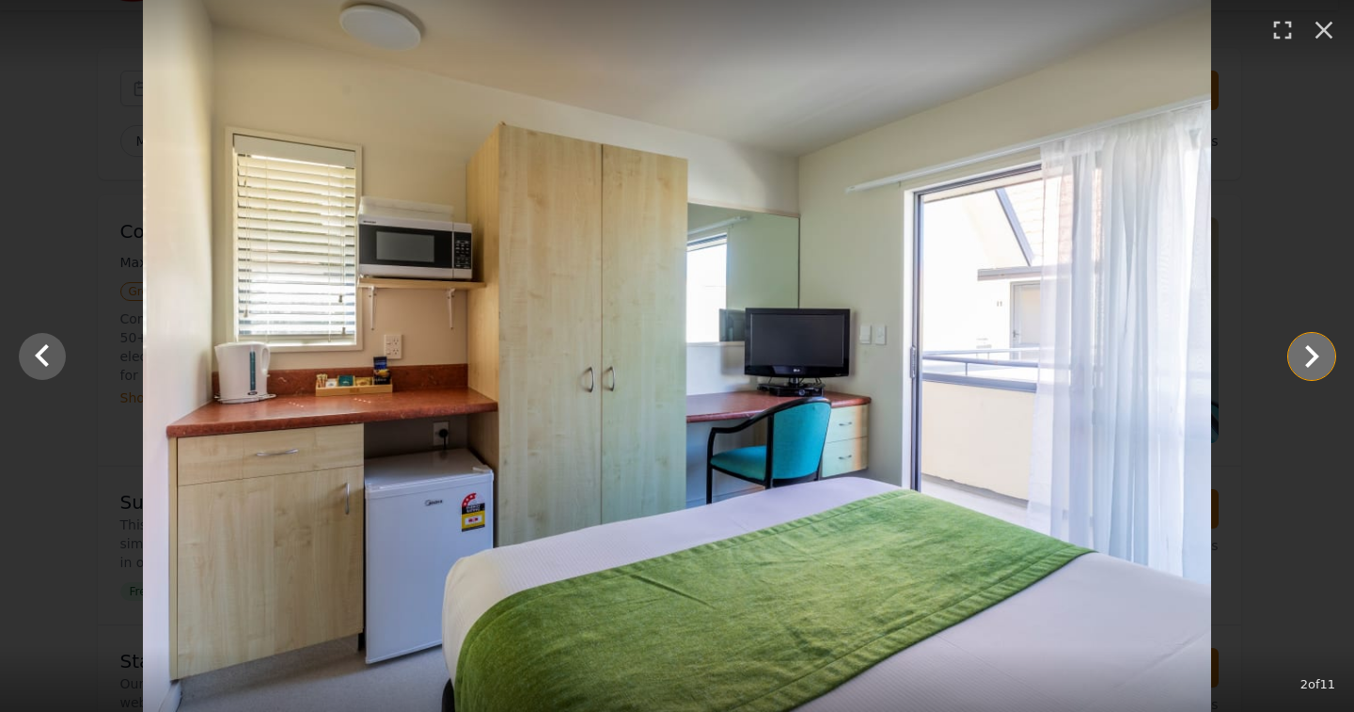
click at [1315, 360] on icon "Show slide 3 of 11" at bounding box center [1311, 356] width 45 height 45
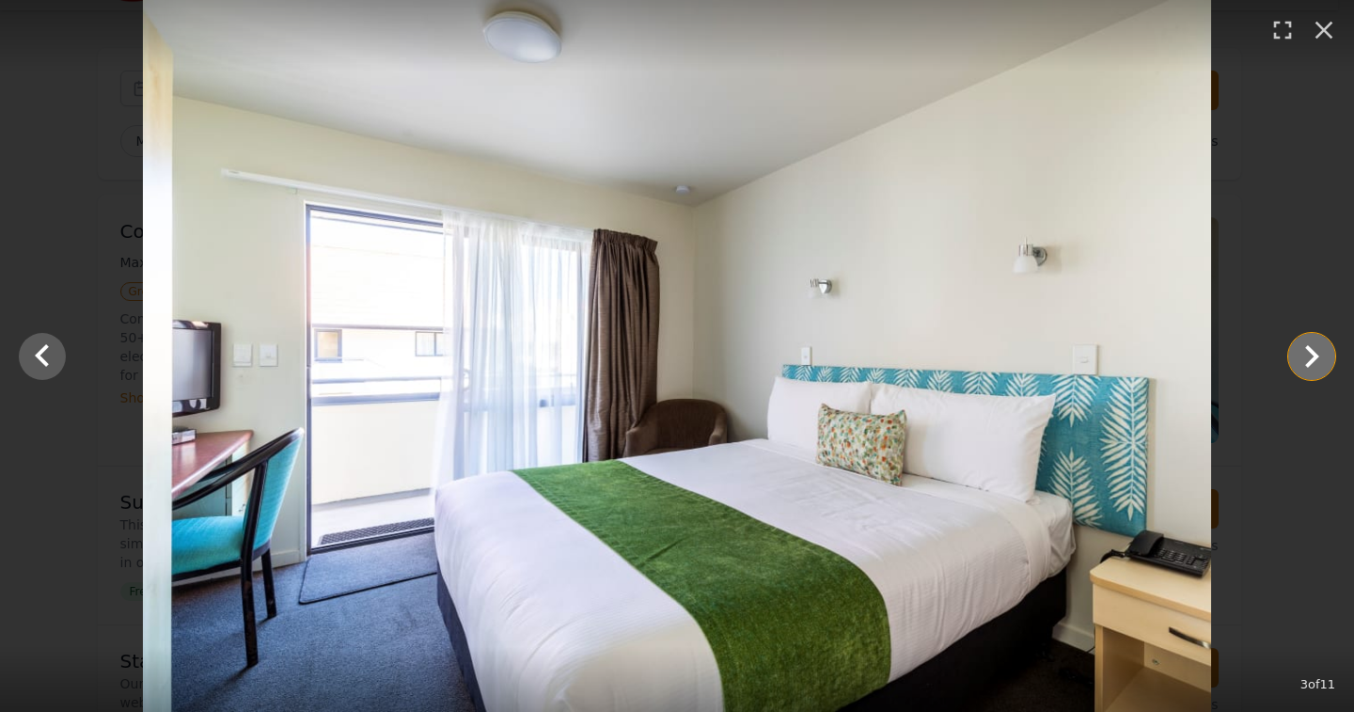
click at [1315, 360] on icon "Show slide 4 of 11" at bounding box center [1311, 356] width 45 height 45
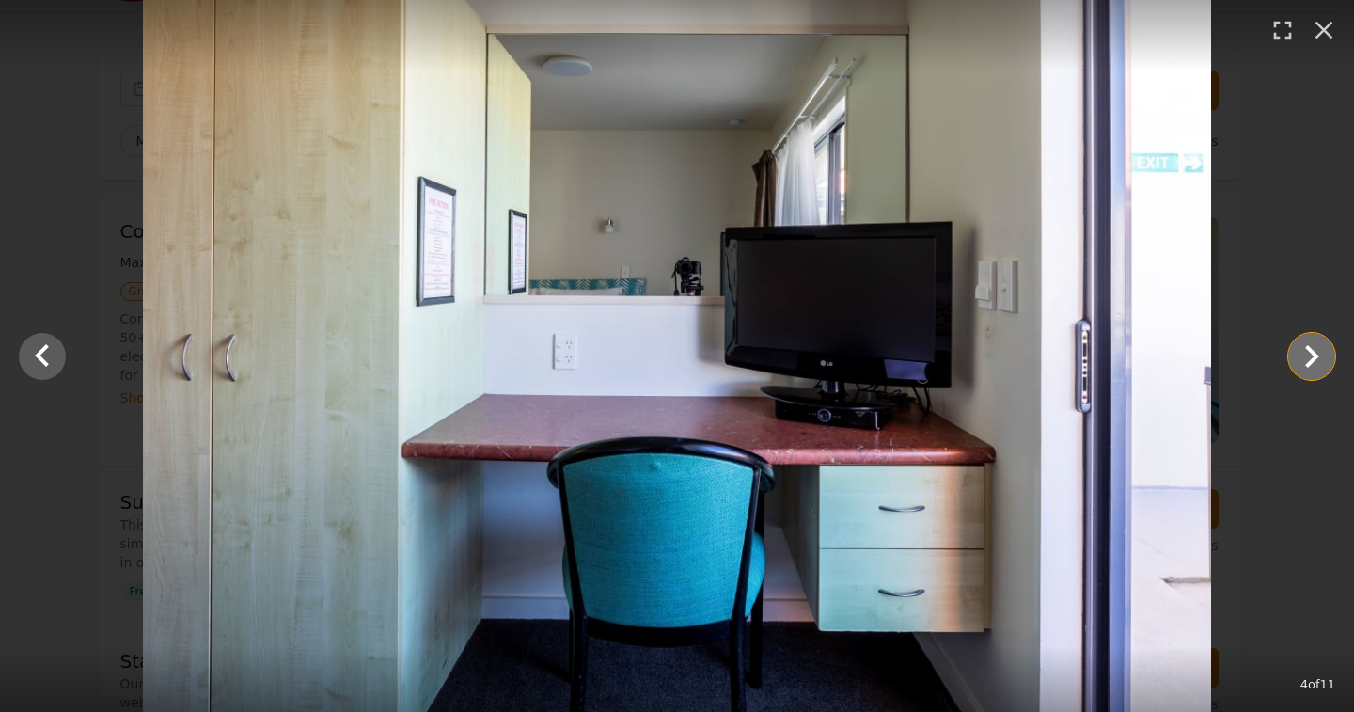
click at [1315, 359] on icon "Show slide 5 of 11" at bounding box center [1312, 356] width 14 height 23
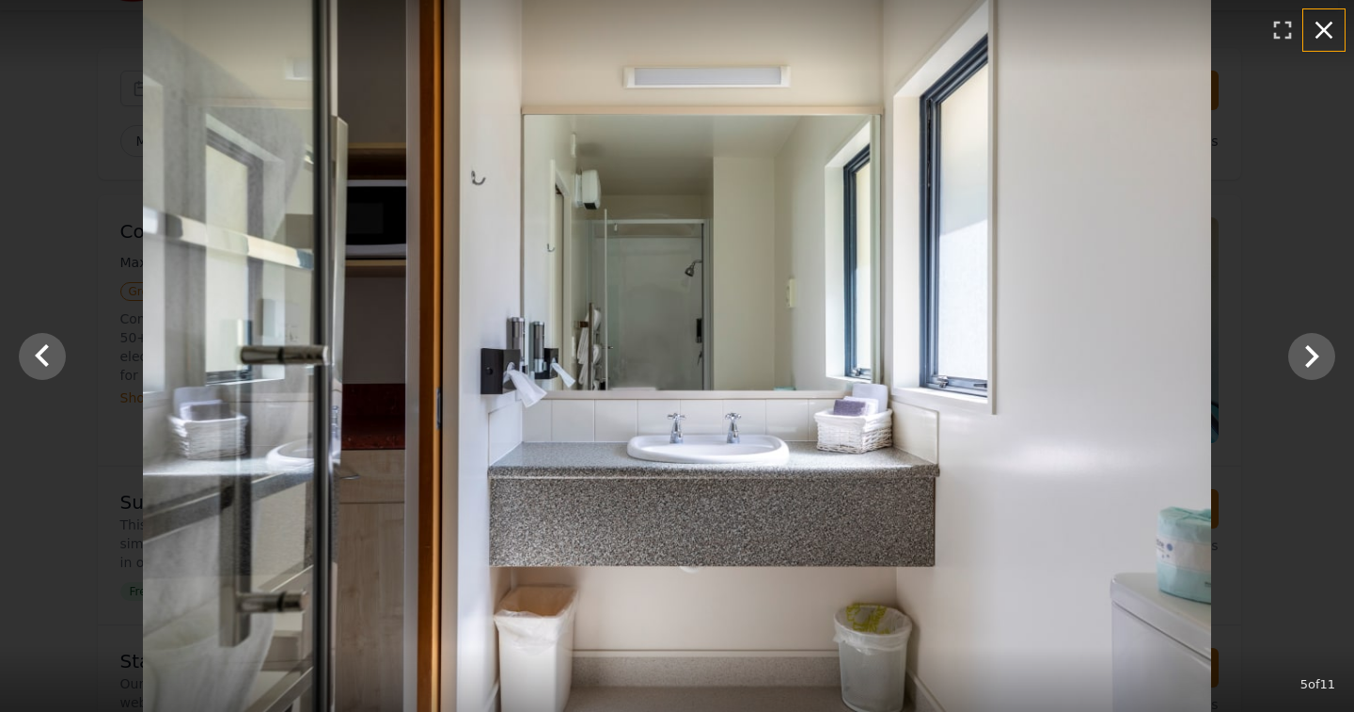
click at [1322, 33] on icon "button" at bounding box center [1324, 31] width 18 height 18
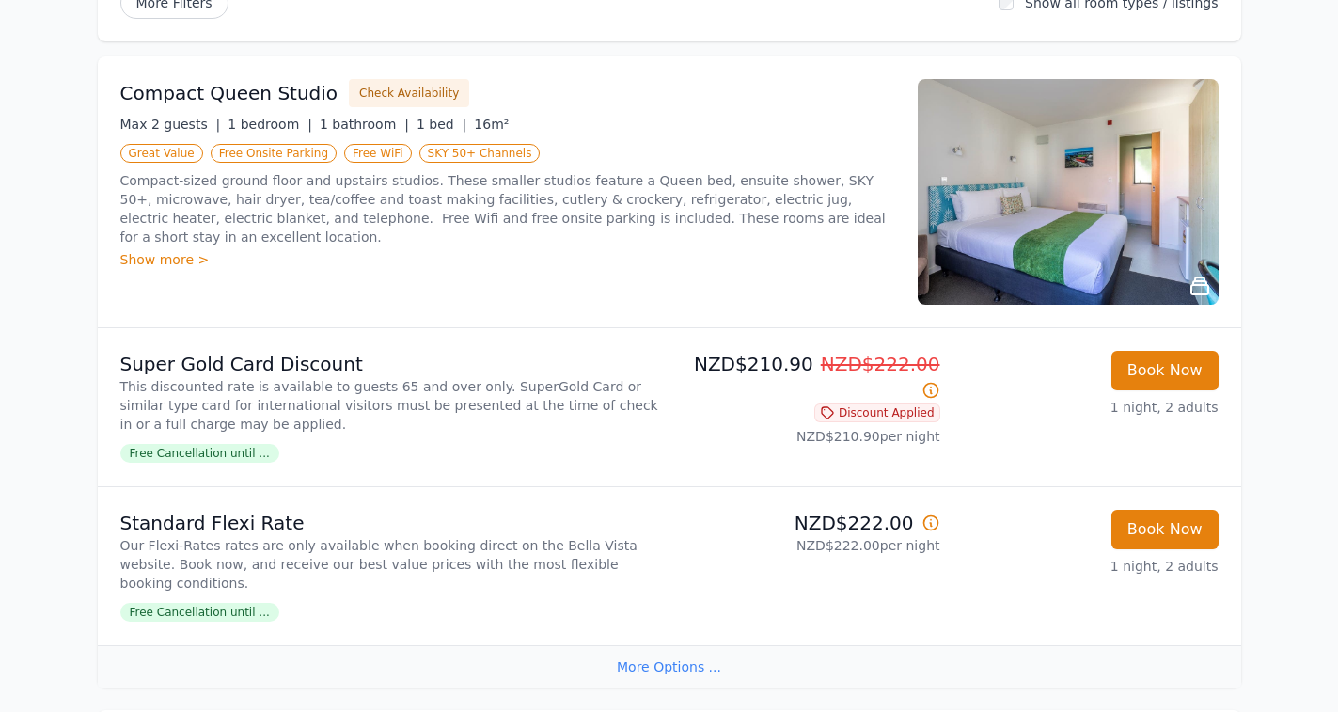
scroll to position [0, 0]
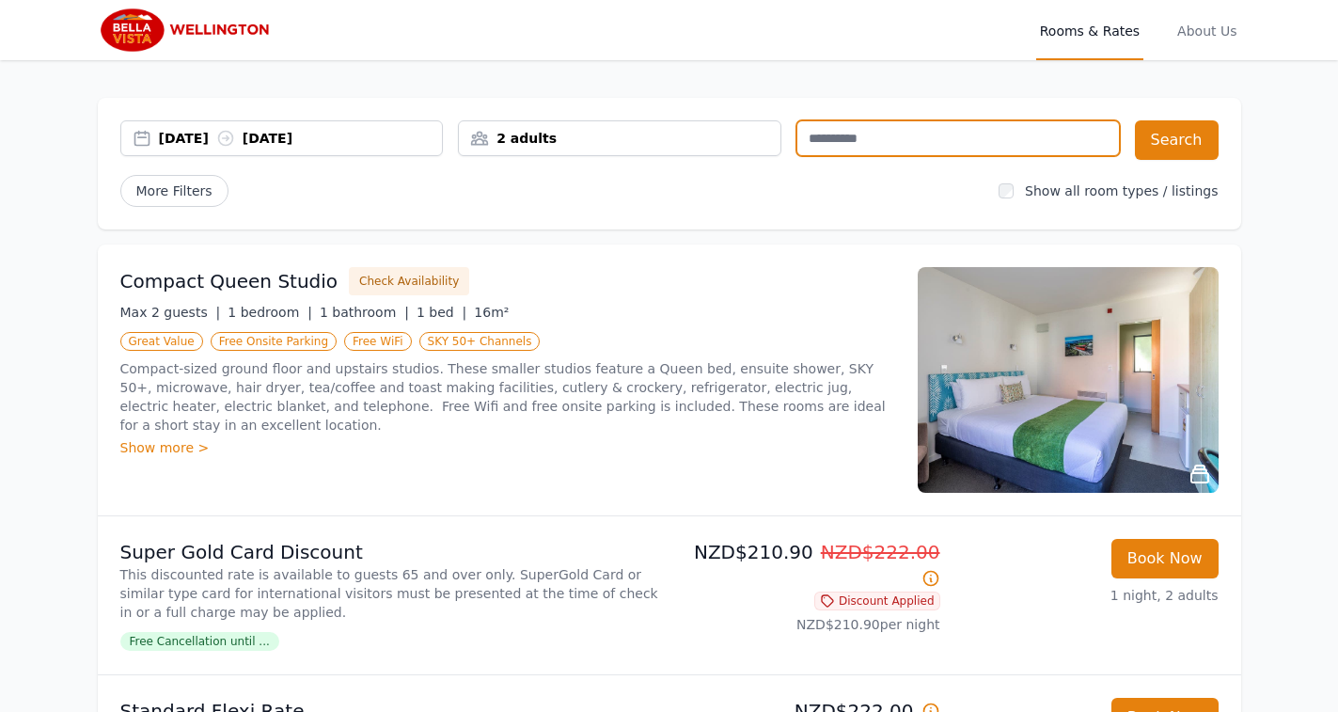
click at [1002, 144] on input "text" at bounding box center [957, 138] width 323 height 36
type input "***"
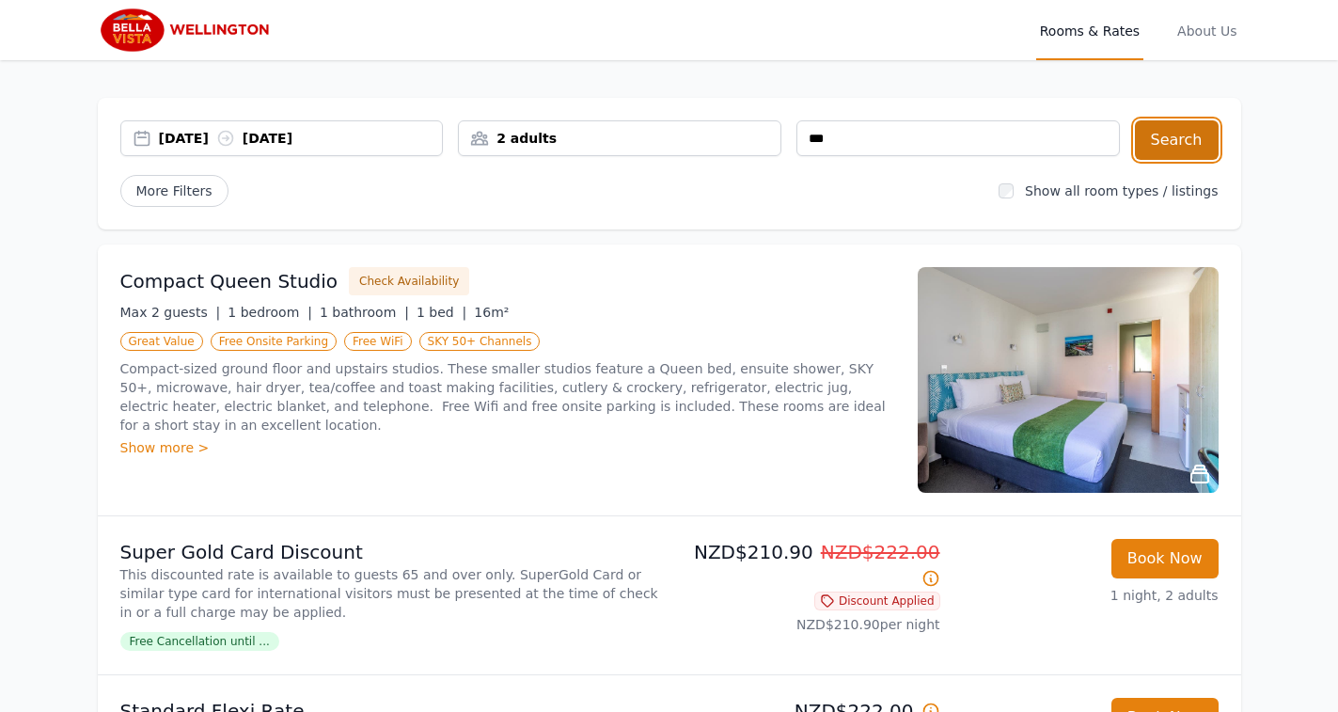
click at [1199, 142] on button "Search" at bounding box center [1177, 139] width 84 height 39
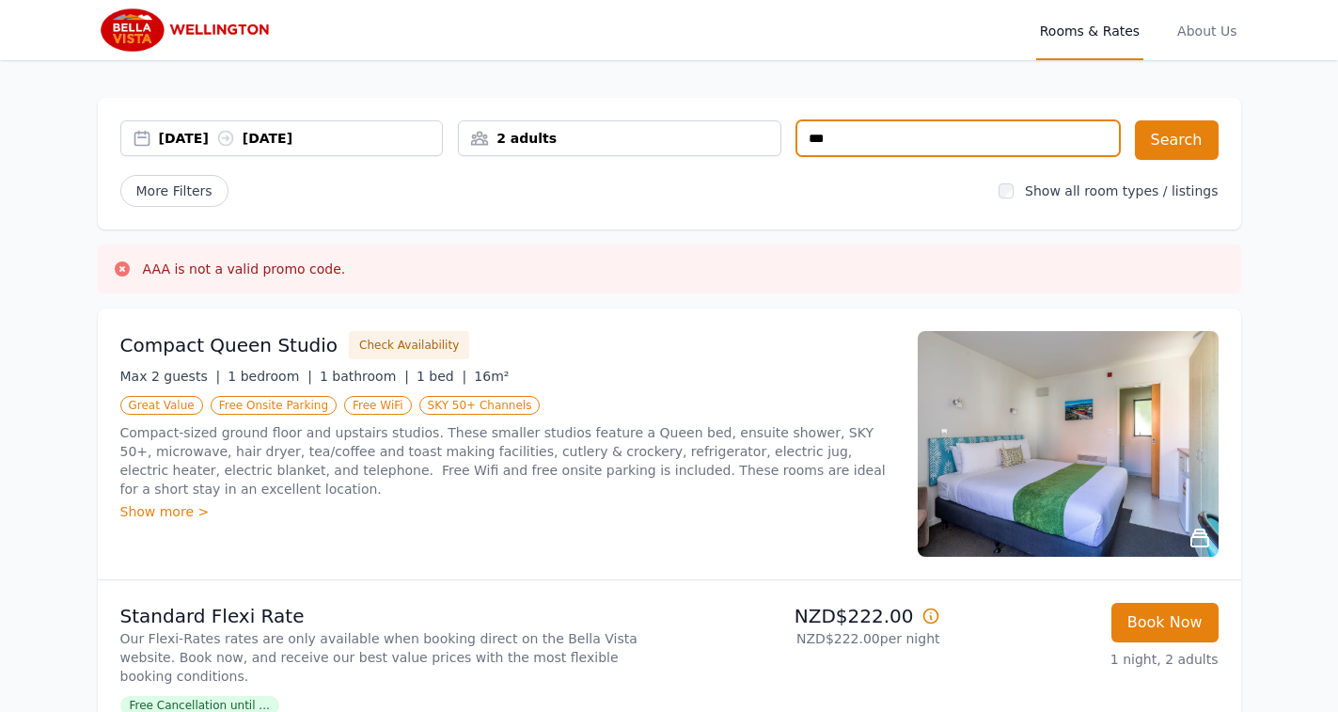
drag, startPoint x: 938, startPoint y: 141, endPoint x: 603, endPoint y: 160, distance: 336.2
click at [594, 129] on div "[DATE] [DATE] 2 adults ***" at bounding box center [619, 139] width 999 height 39
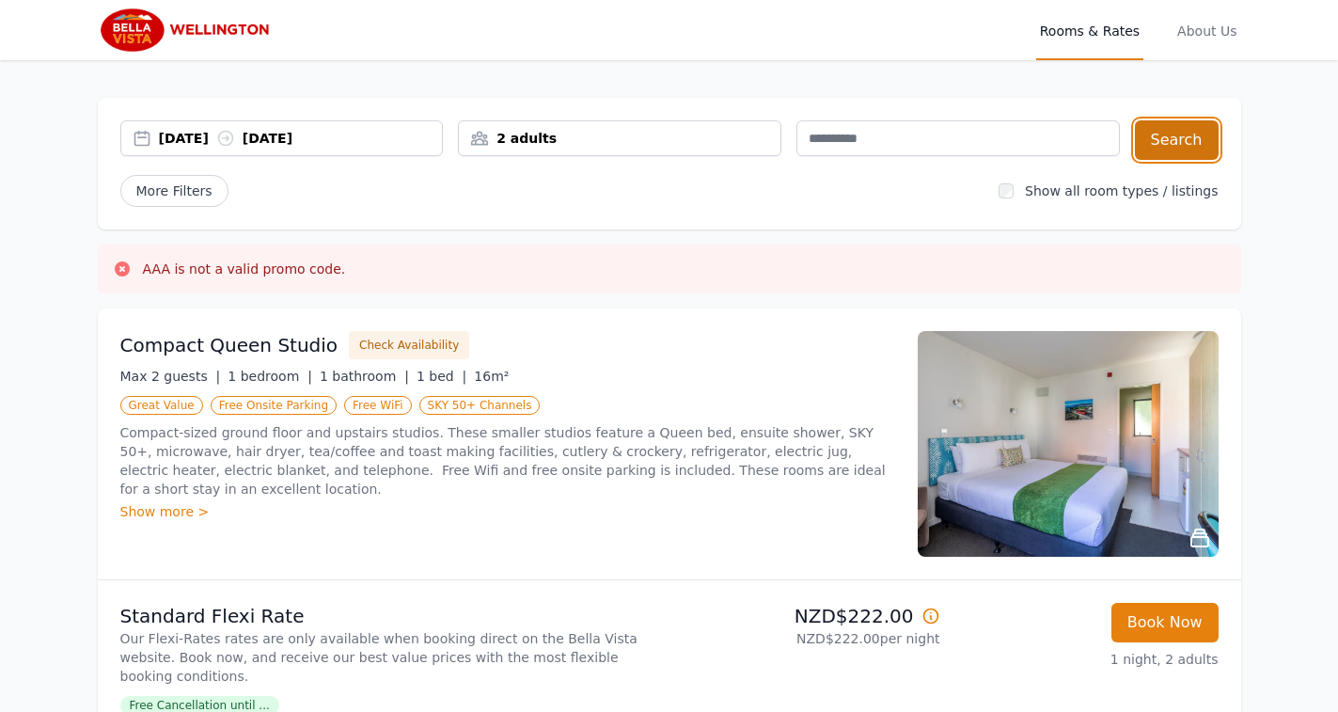
click at [1198, 136] on button "Search" at bounding box center [1177, 139] width 84 height 39
